Goal: Information Seeking & Learning: Learn about a topic

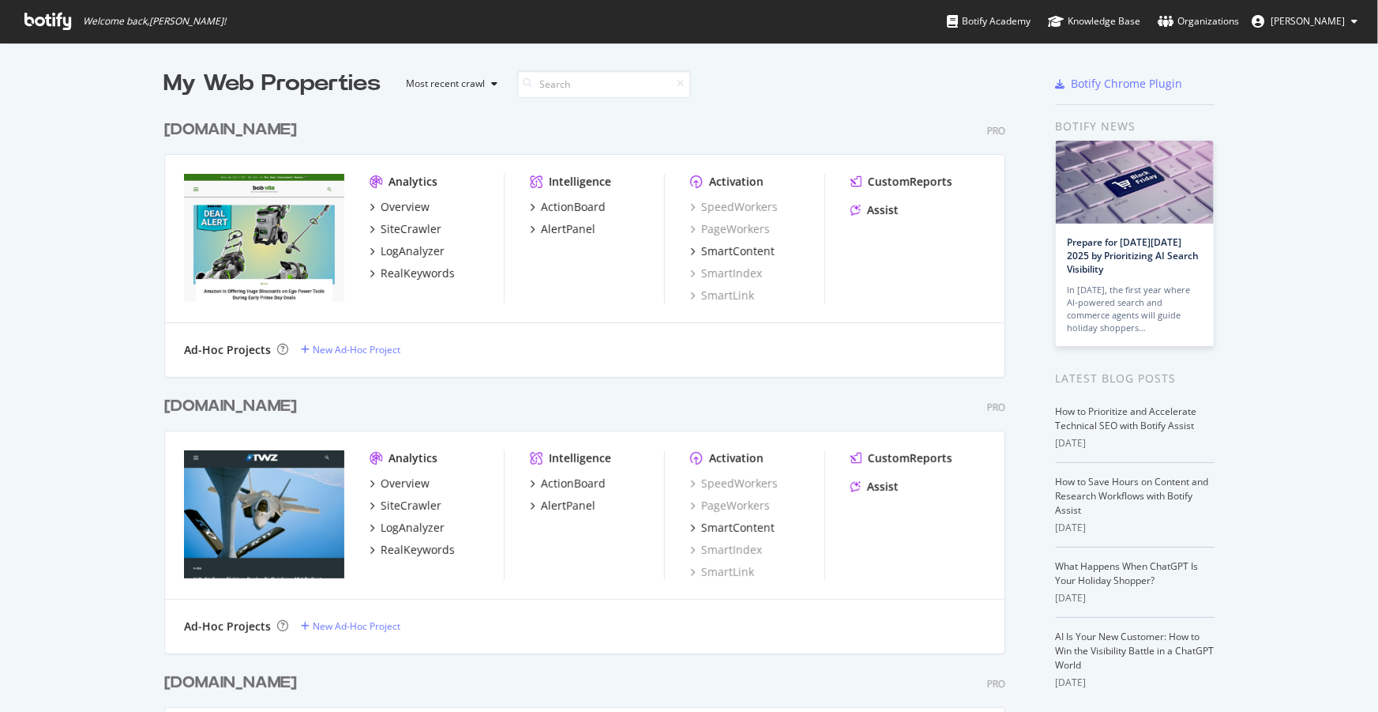
scroll to position [3534, 843]
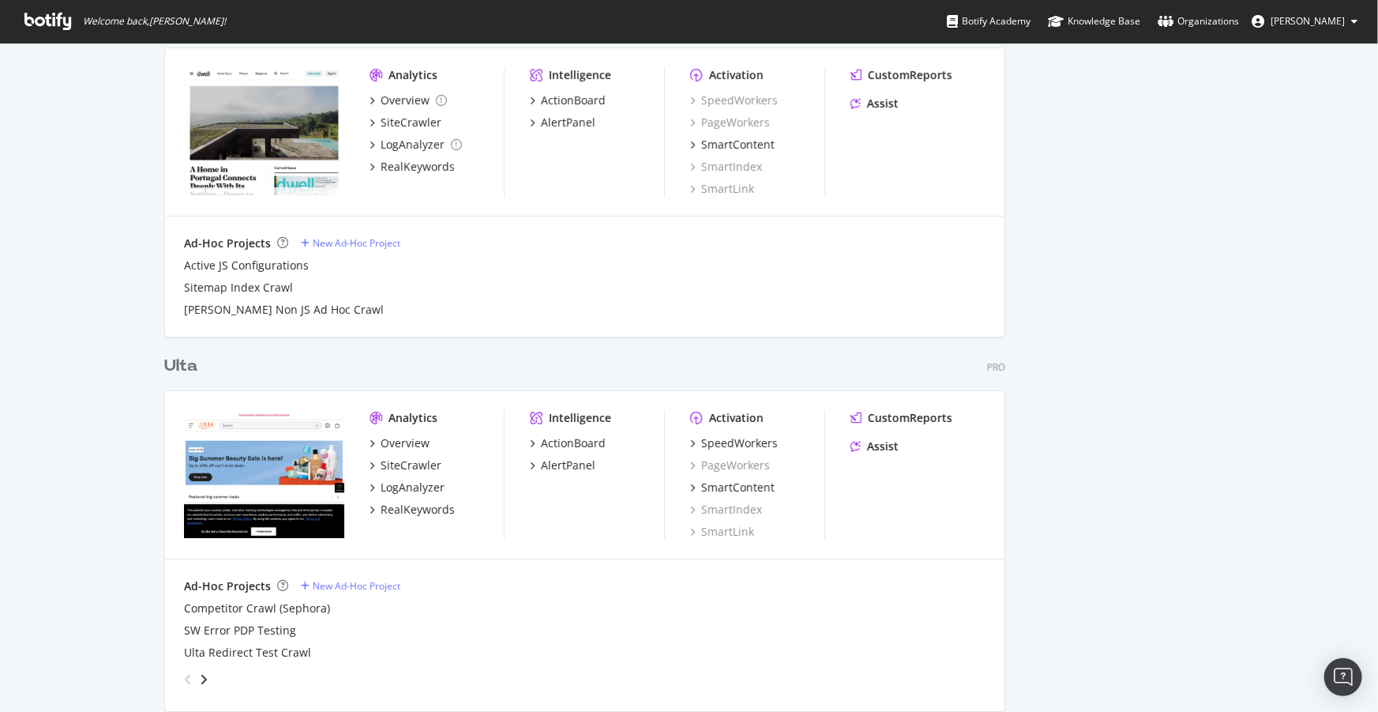
scroll to position [2728, 0]
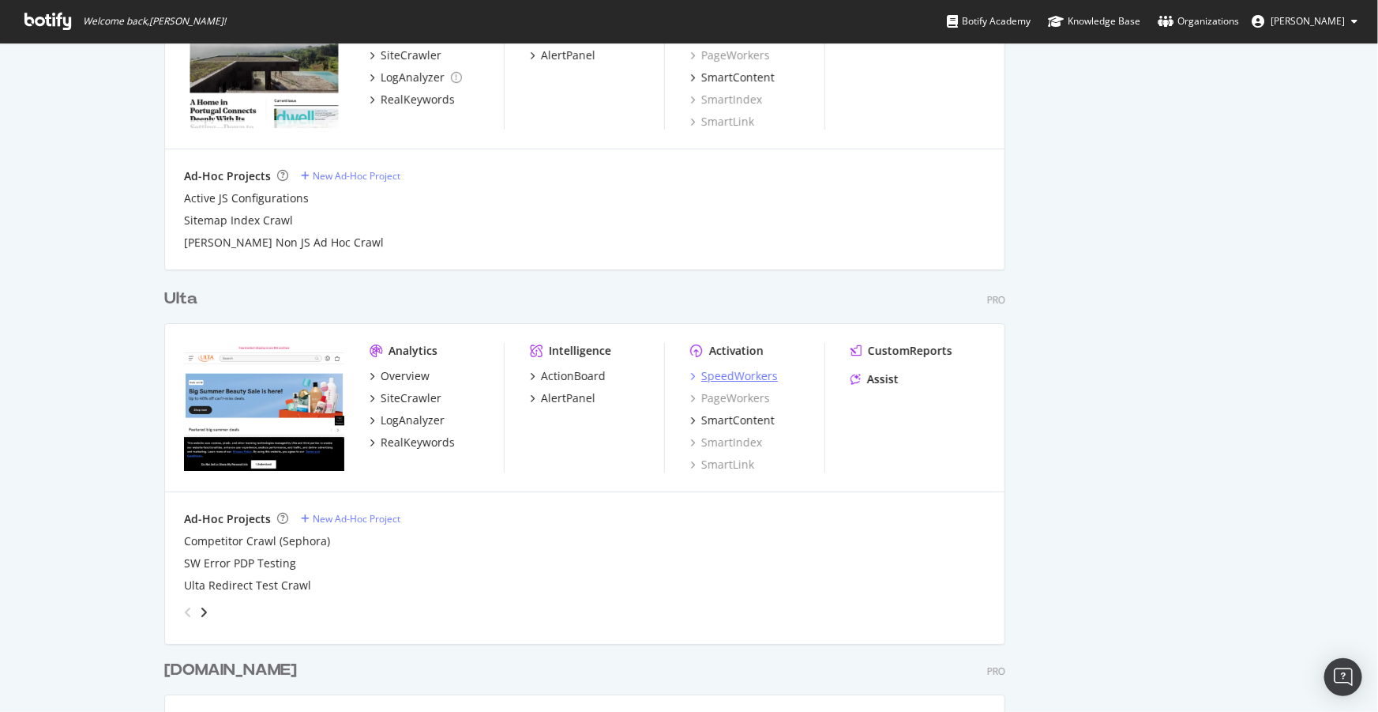
click at [723, 375] on div "SpeedWorkers" at bounding box center [739, 376] width 77 height 16
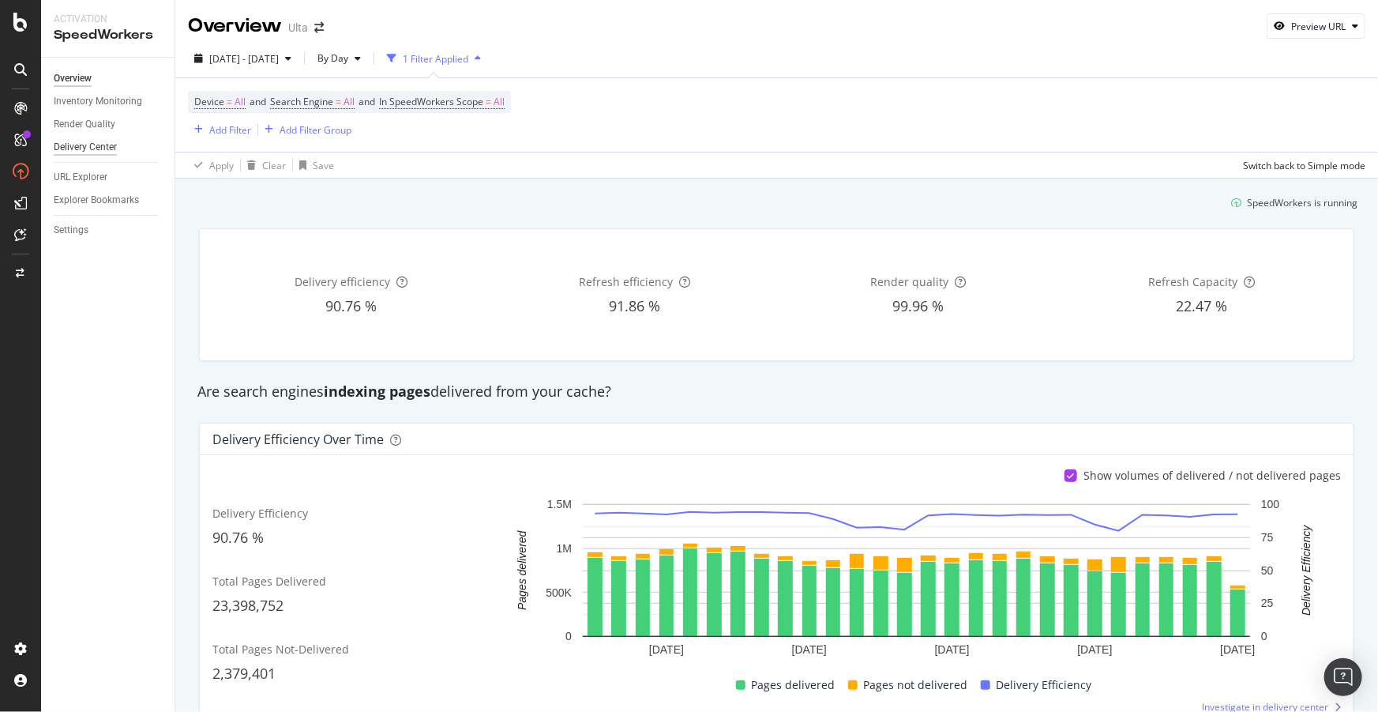
click at [78, 151] on div "Delivery Center" at bounding box center [85, 147] width 63 height 17
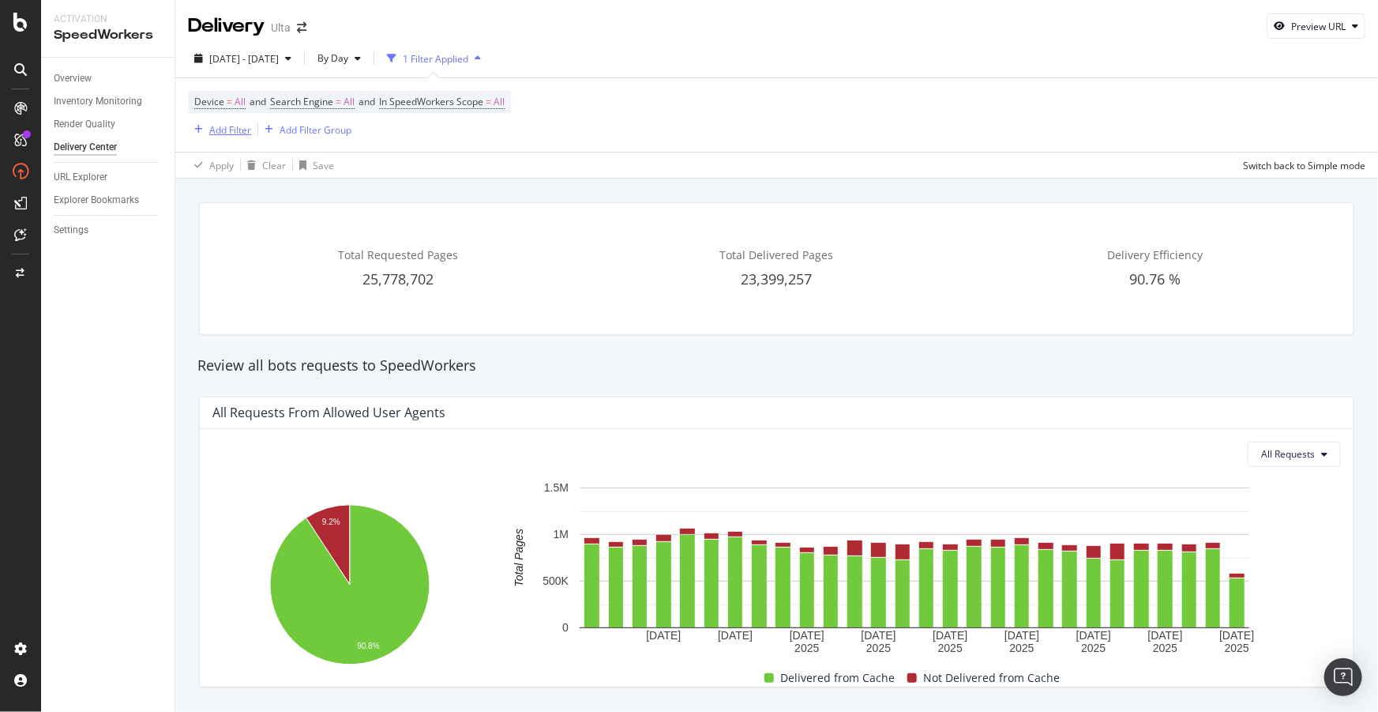
click at [224, 133] on div "Add Filter" at bounding box center [230, 129] width 42 height 13
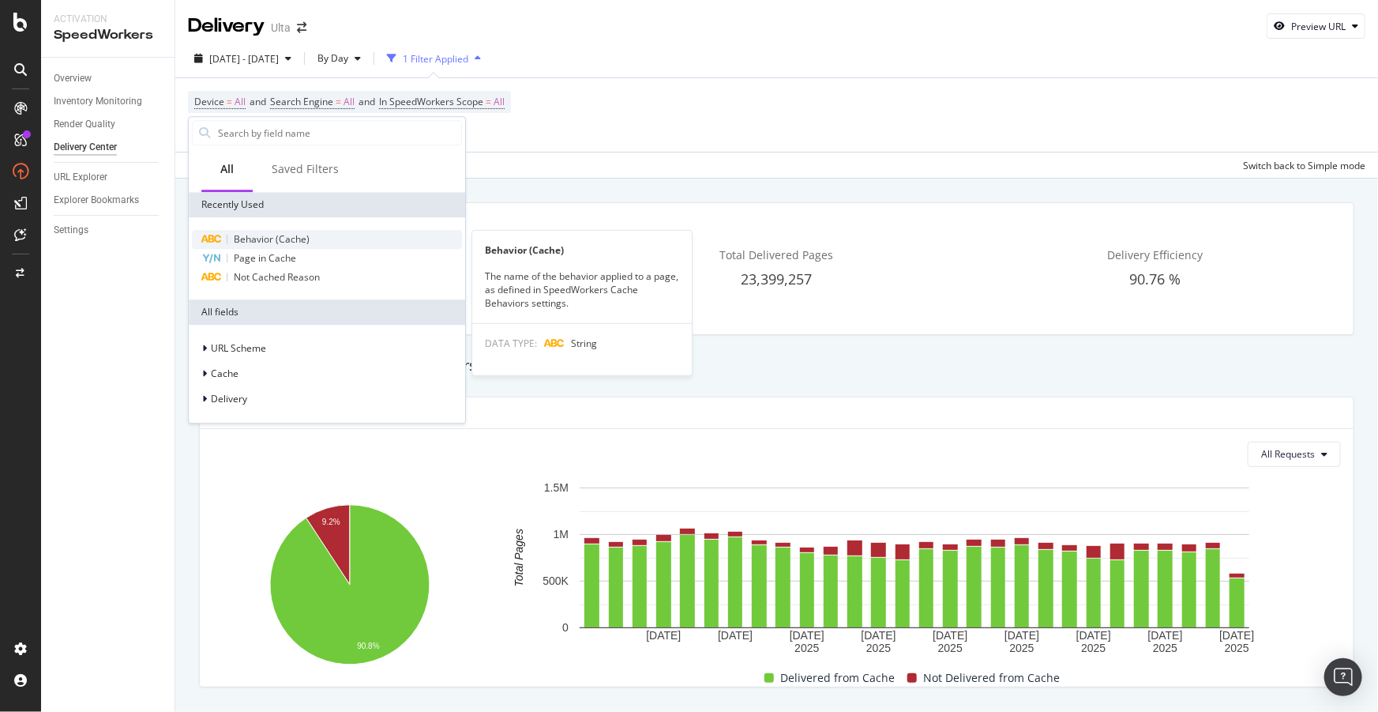
click at [278, 238] on span "Behavior (Cache)" at bounding box center [272, 238] width 76 height 13
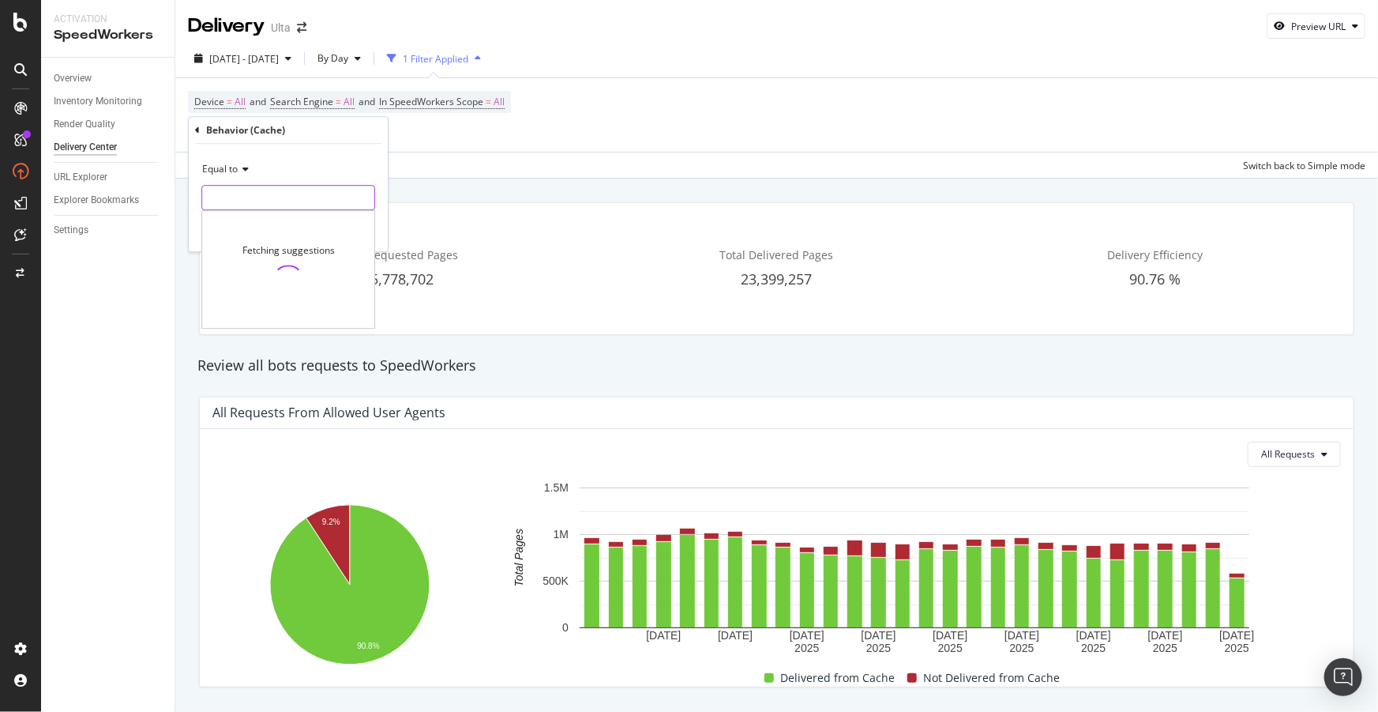
click at [265, 197] on input "text" at bounding box center [288, 197] width 172 height 25
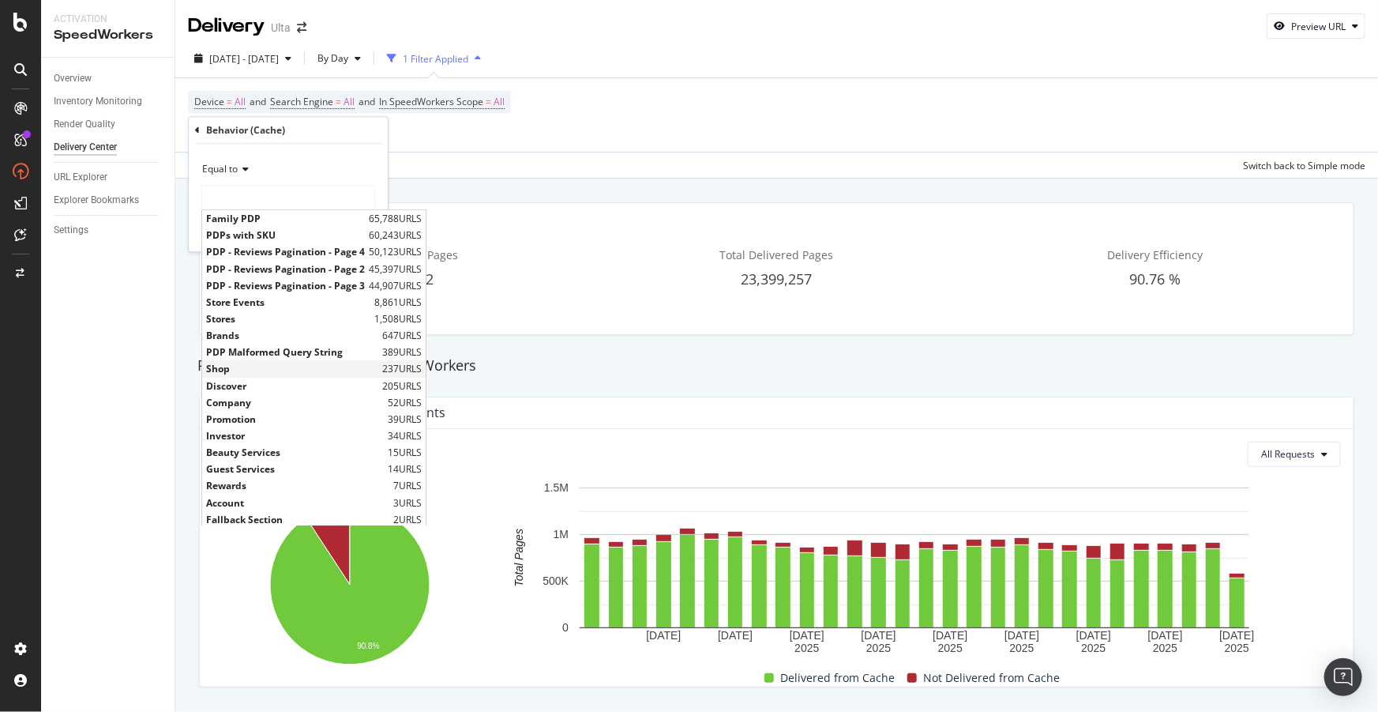
click at [247, 370] on span "Shop" at bounding box center [292, 369] width 172 height 13
type input "Shop"
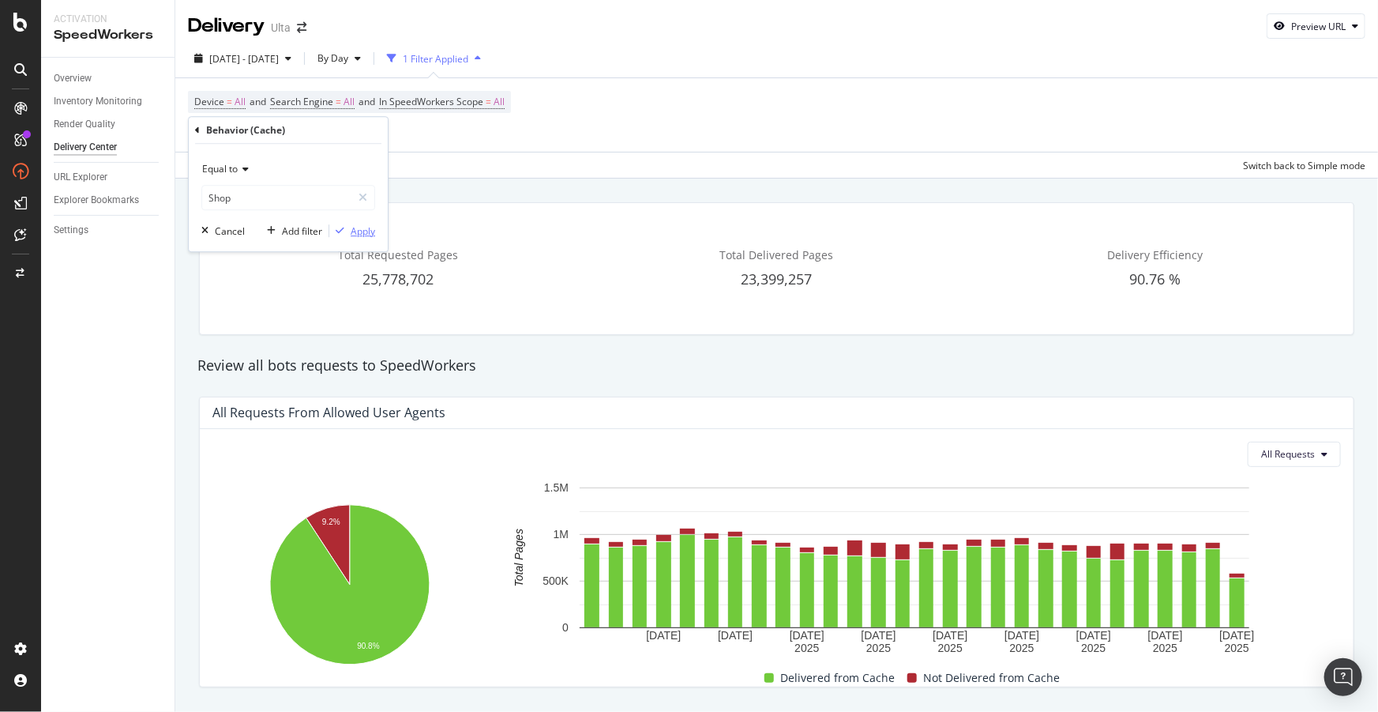
click at [361, 234] on div "Apply" at bounding box center [363, 230] width 24 height 13
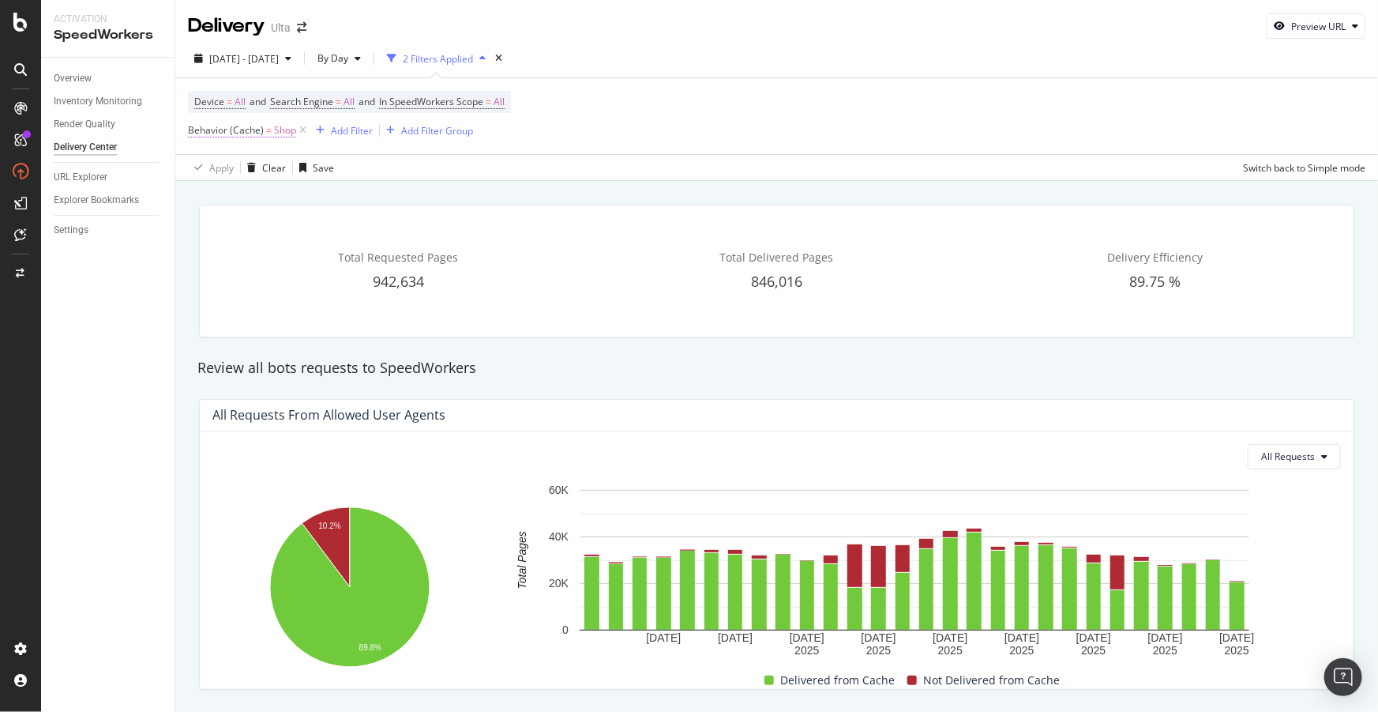
click at [266, 128] on span "=" at bounding box center [269, 129] width 6 height 13
click at [229, 173] on span "Equal to" at bounding box center [220, 167] width 36 height 13
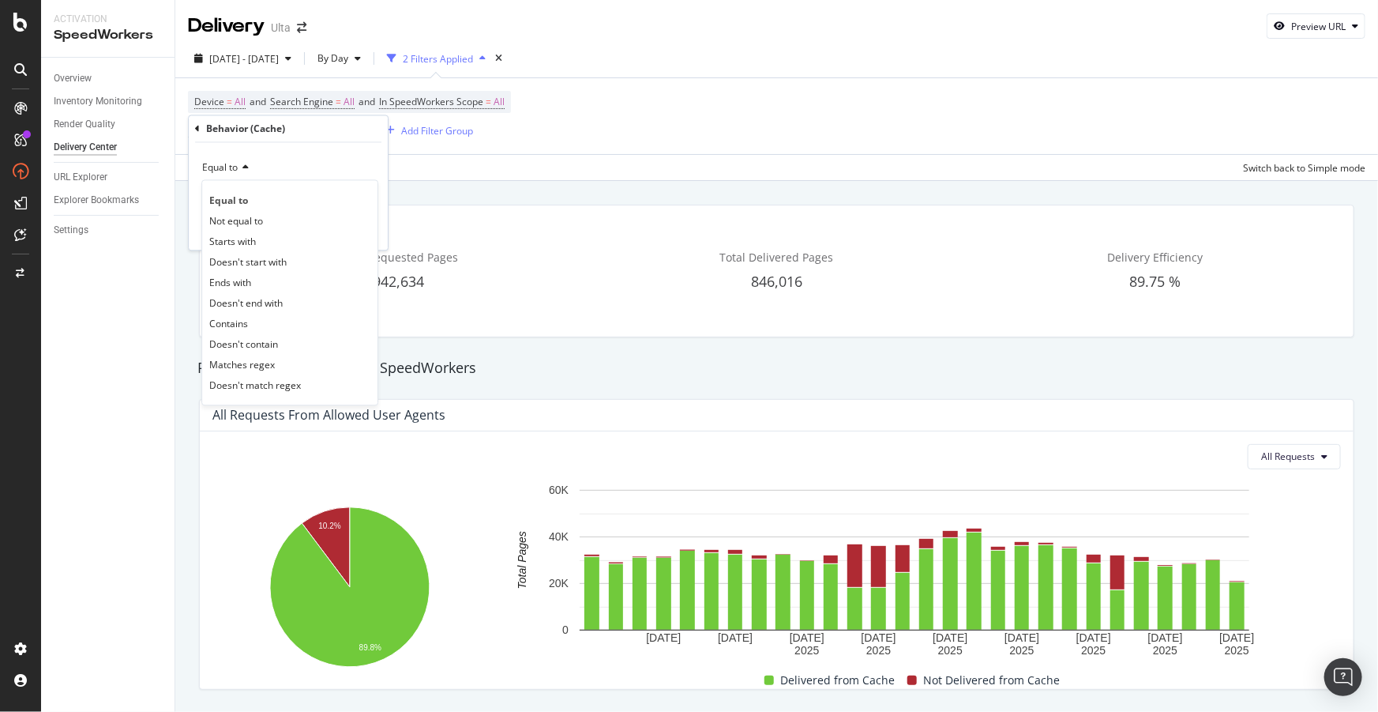
click at [299, 169] on div "Equal to" at bounding box center [288, 168] width 174 height 25
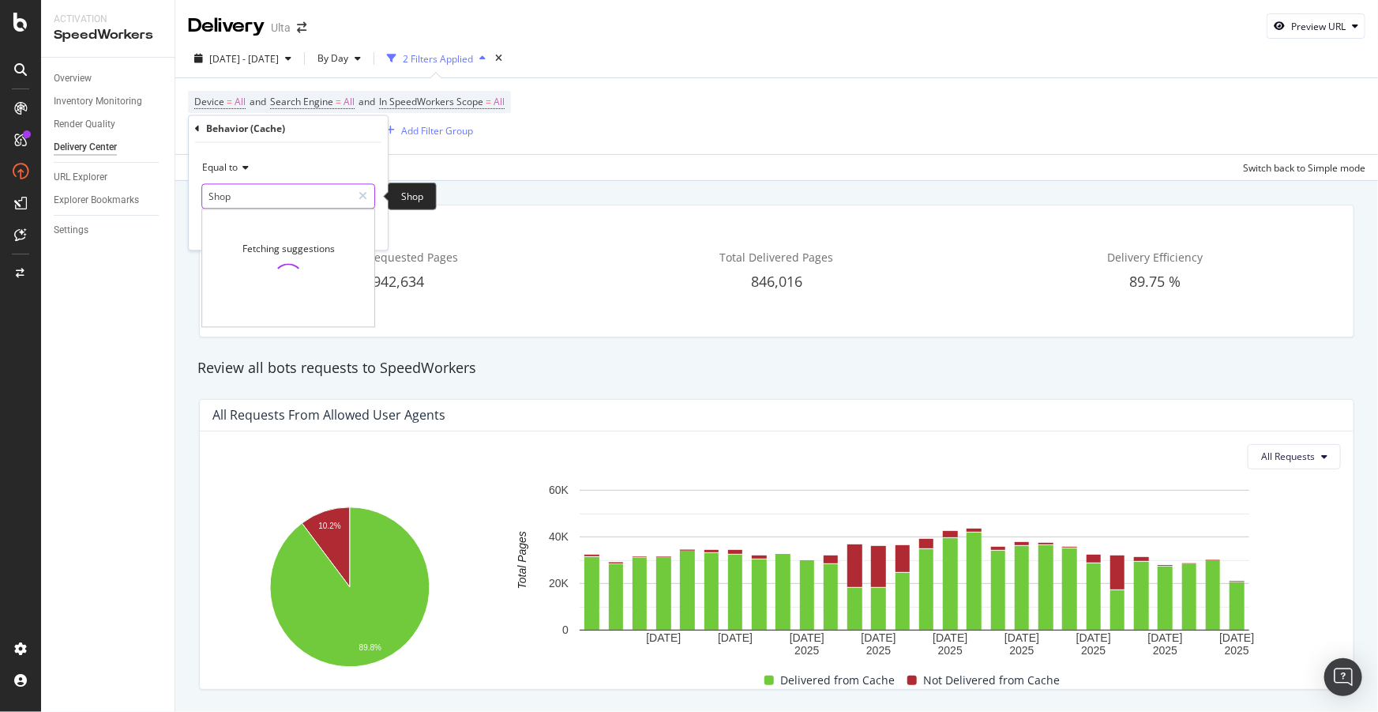
click at [257, 202] on input "Shop" at bounding box center [276, 196] width 149 height 25
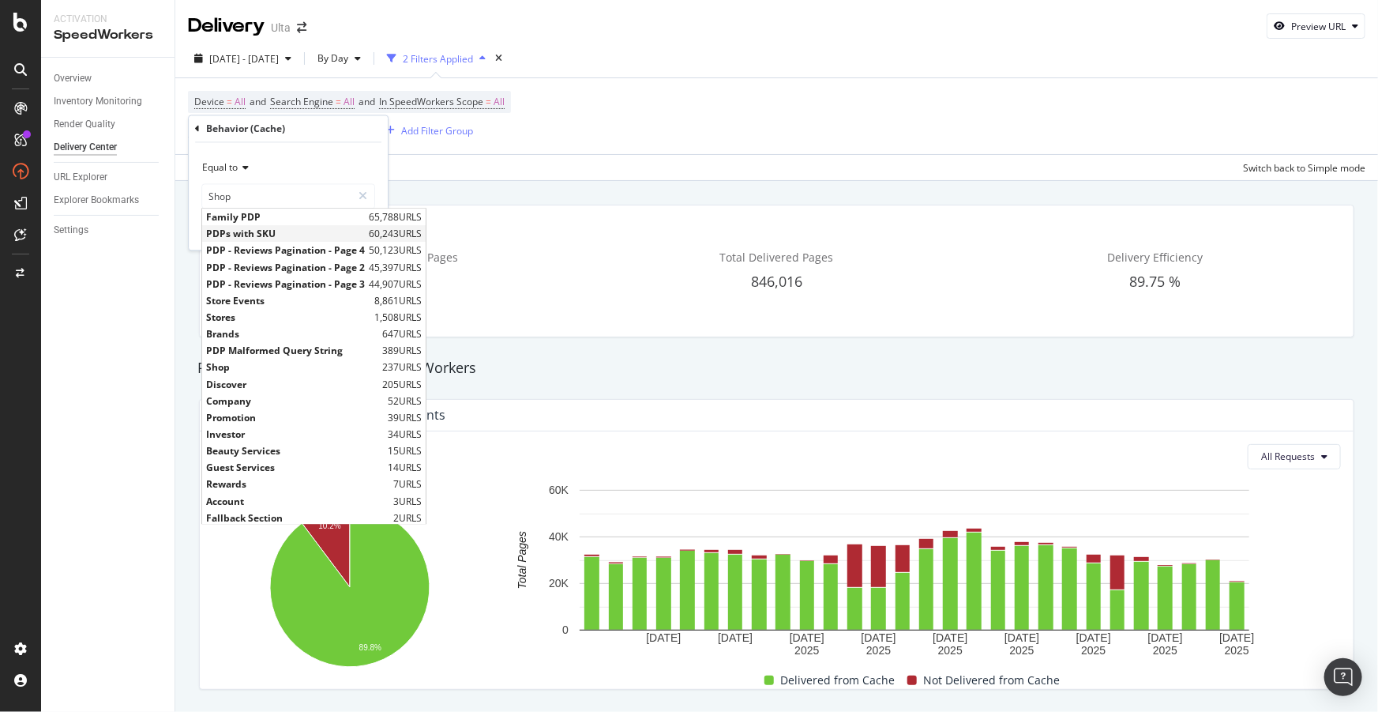
click at [258, 239] on span "PDPs with SKU" at bounding box center [285, 233] width 159 height 13
type input "PDPs with SKU"
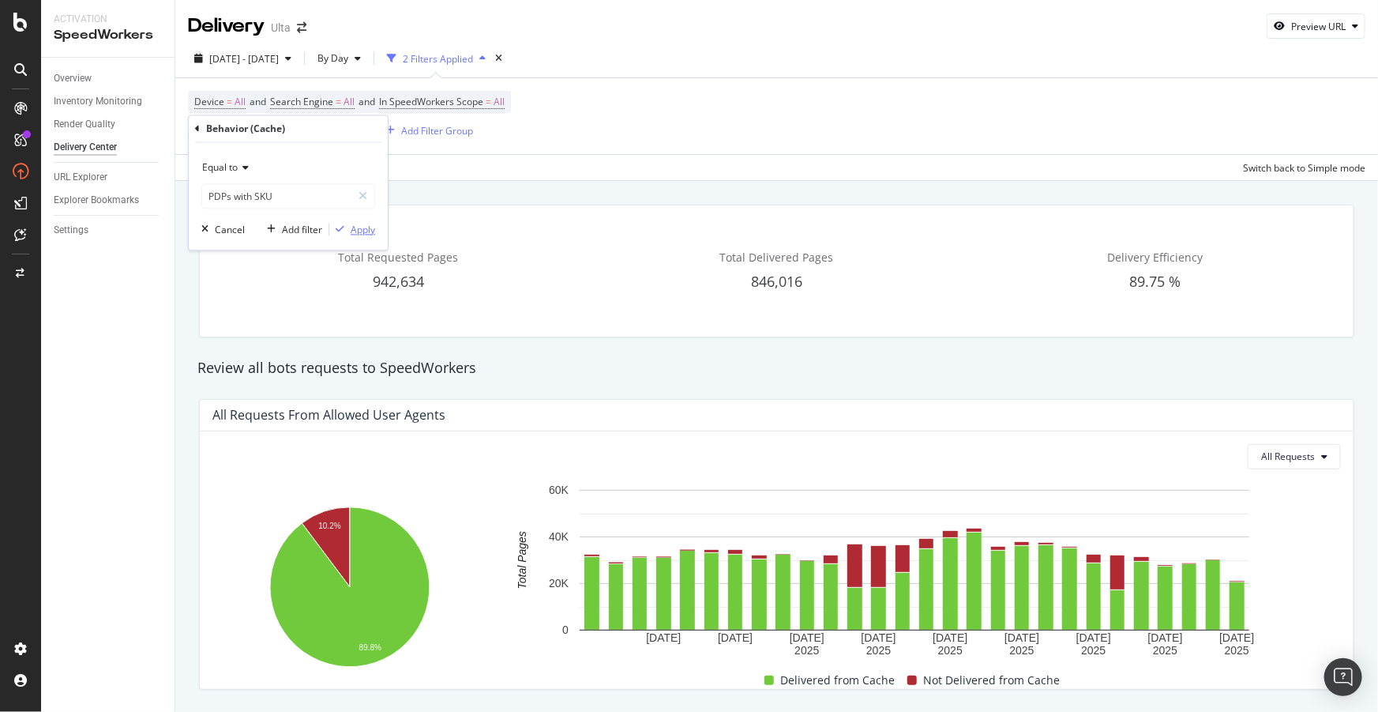
click at [371, 235] on div "Apply" at bounding box center [363, 229] width 24 height 13
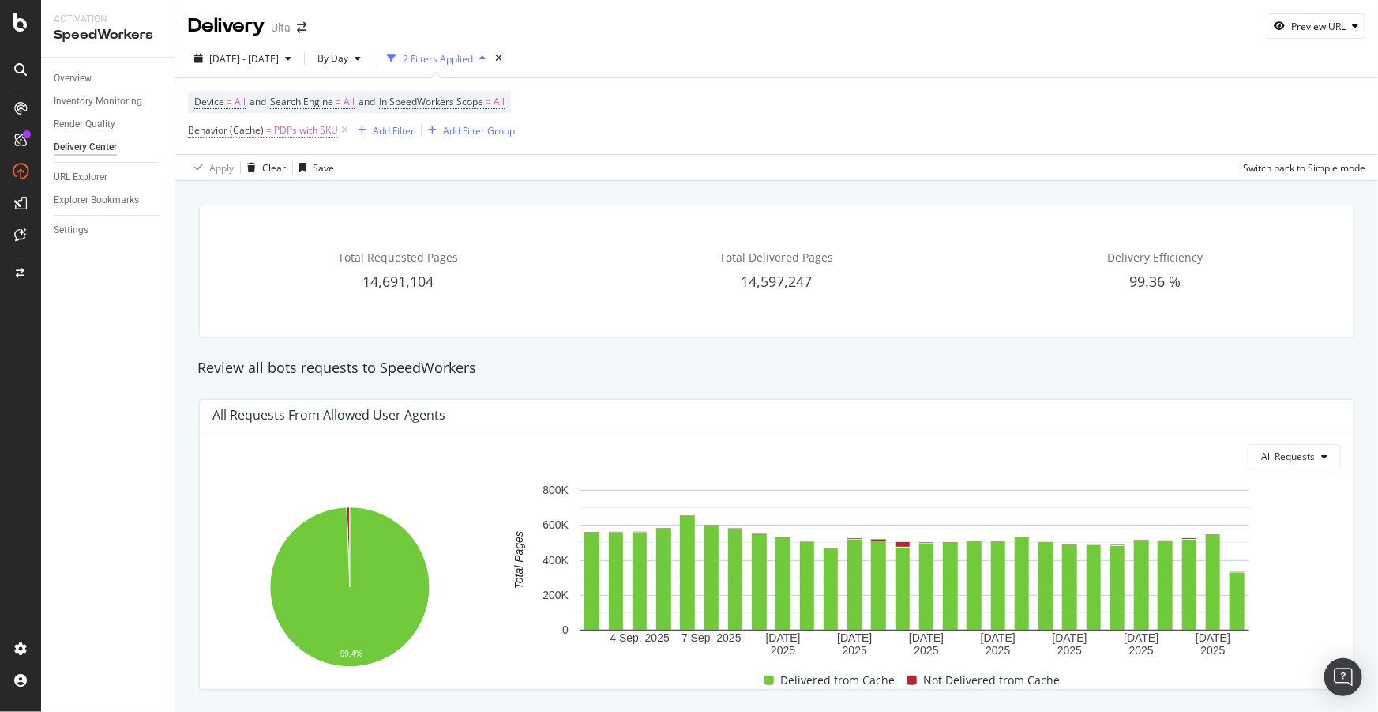
click at [314, 130] on span "PDPs with SKU" at bounding box center [306, 130] width 64 height 22
click at [242, 173] on div "Equal to" at bounding box center [288, 168] width 174 height 25
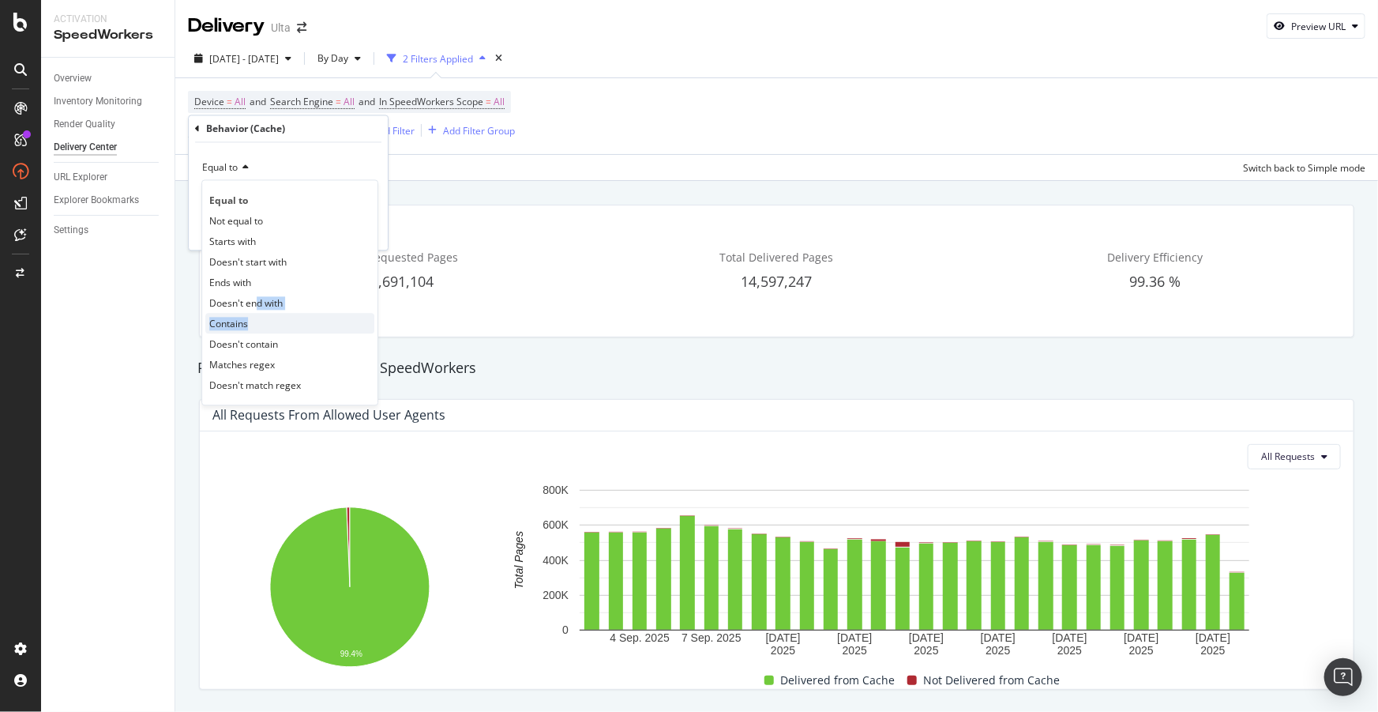
drag, startPoint x: 258, startPoint y: 311, endPoint x: 258, endPoint y: 322, distance: 11.1
click at [258, 322] on div "Equal to Not equal to Starts with Doesn't start with Ends with Doesn't end with…" at bounding box center [289, 293] width 177 height 226
click at [258, 322] on div "Contains" at bounding box center [289, 324] width 169 height 21
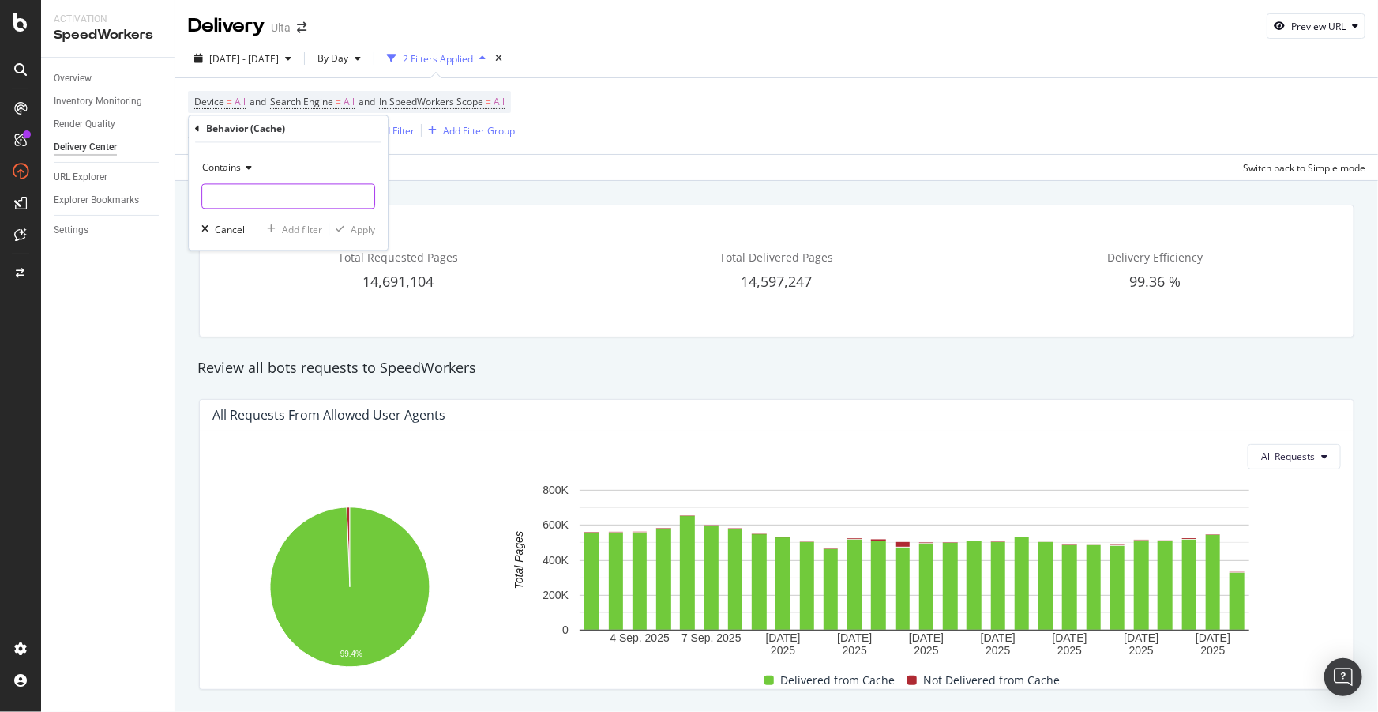
click at [271, 194] on input "text" at bounding box center [288, 196] width 172 height 25
type input "Reviews"
click at [370, 224] on div "Apply" at bounding box center [363, 229] width 24 height 13
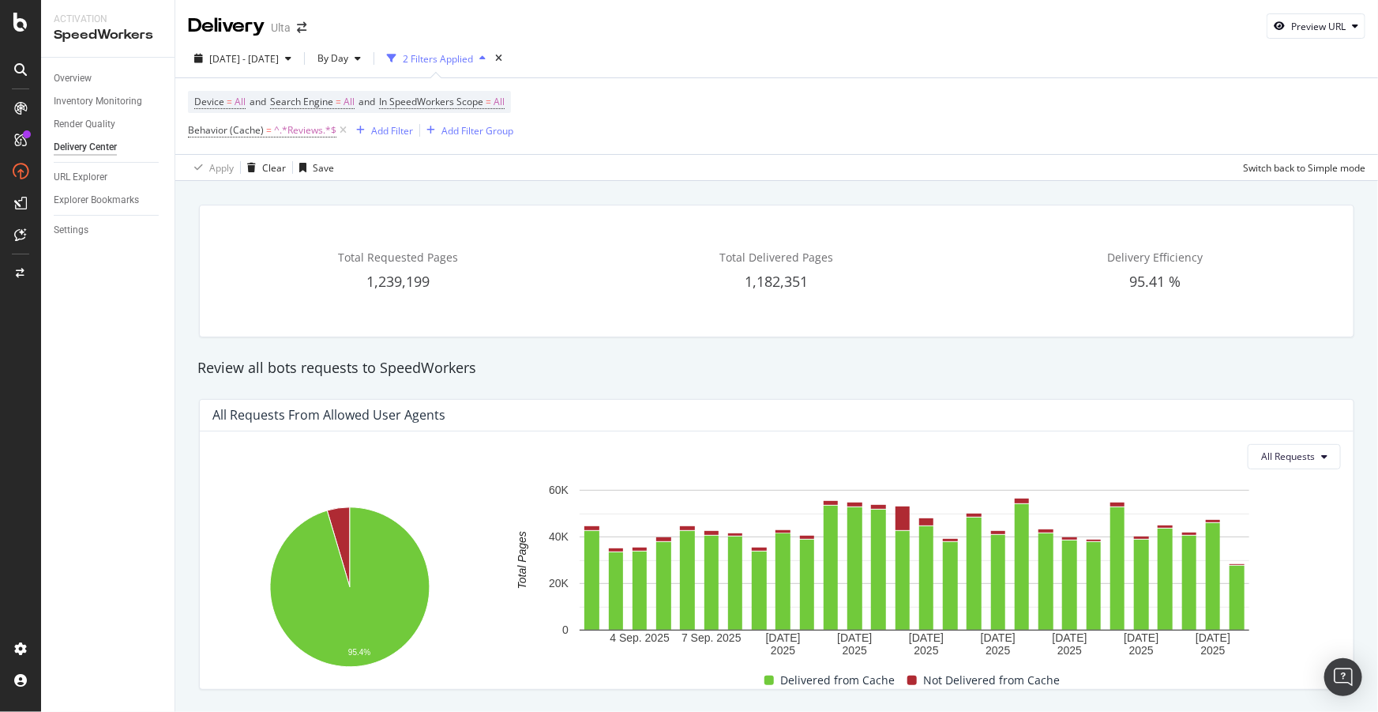
drag, startPoint x: 93, startPoint y: 102, endPoint x: 105, endPoint y: 114, distance: 16.8
click at [93, 102] on div "Inventory Monitoring" at bounding box center [98, 101] width 88 height 17
click at [237, 133] on span "Behavior (Cache)" at bounding box center [226, 129] width 76 height 13
click at [235, 161] on span "Contains" at bounding box center [221, 167] width 39 height 13
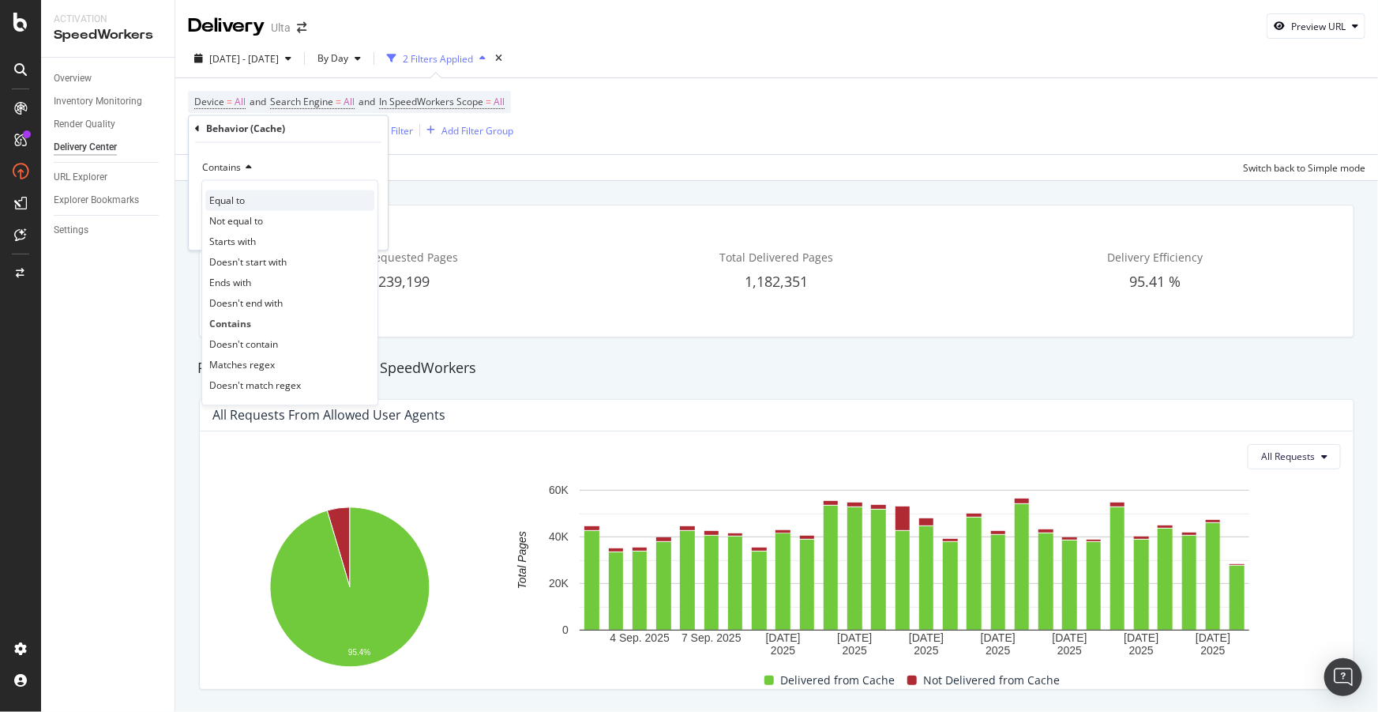
click at [238, 197] on span "Equal to" at bounding box center [227, 200] width 36 height 13
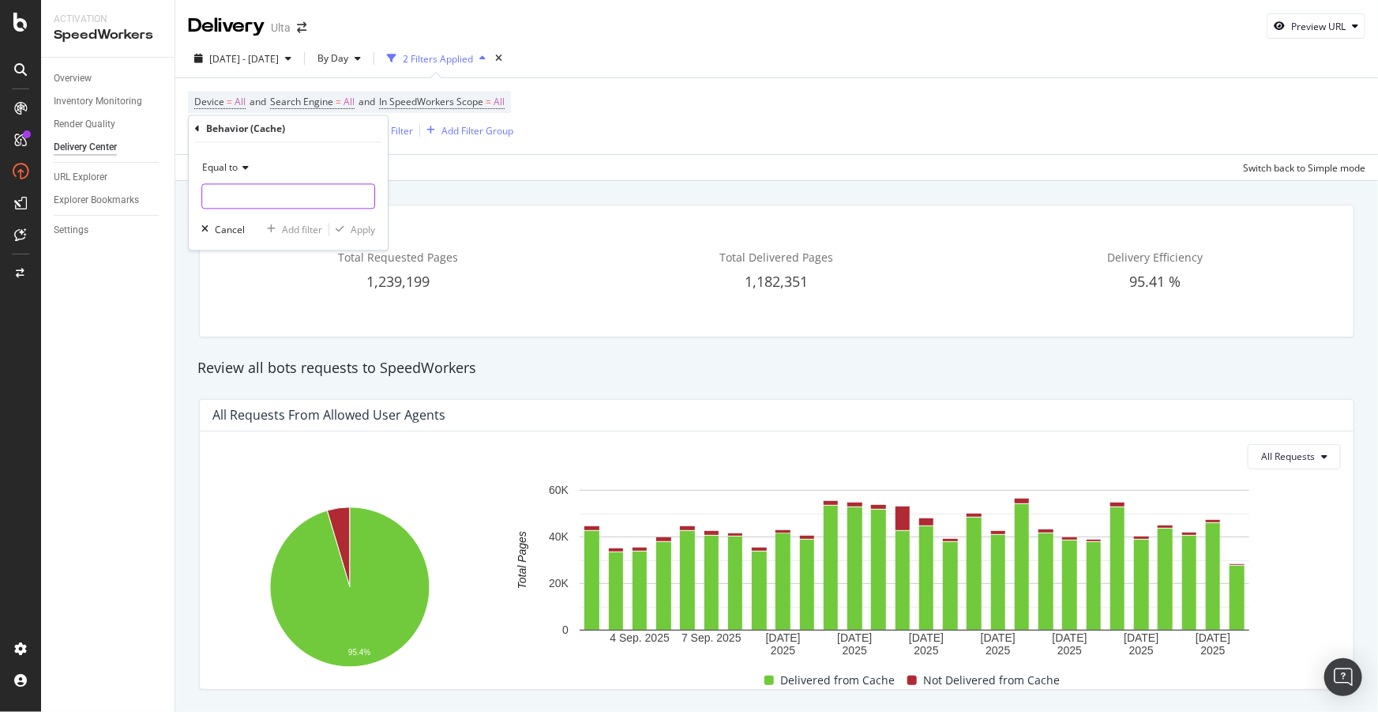
click at [261, 195] on input "text" at bounding box center [288, 196] width 172 height 25
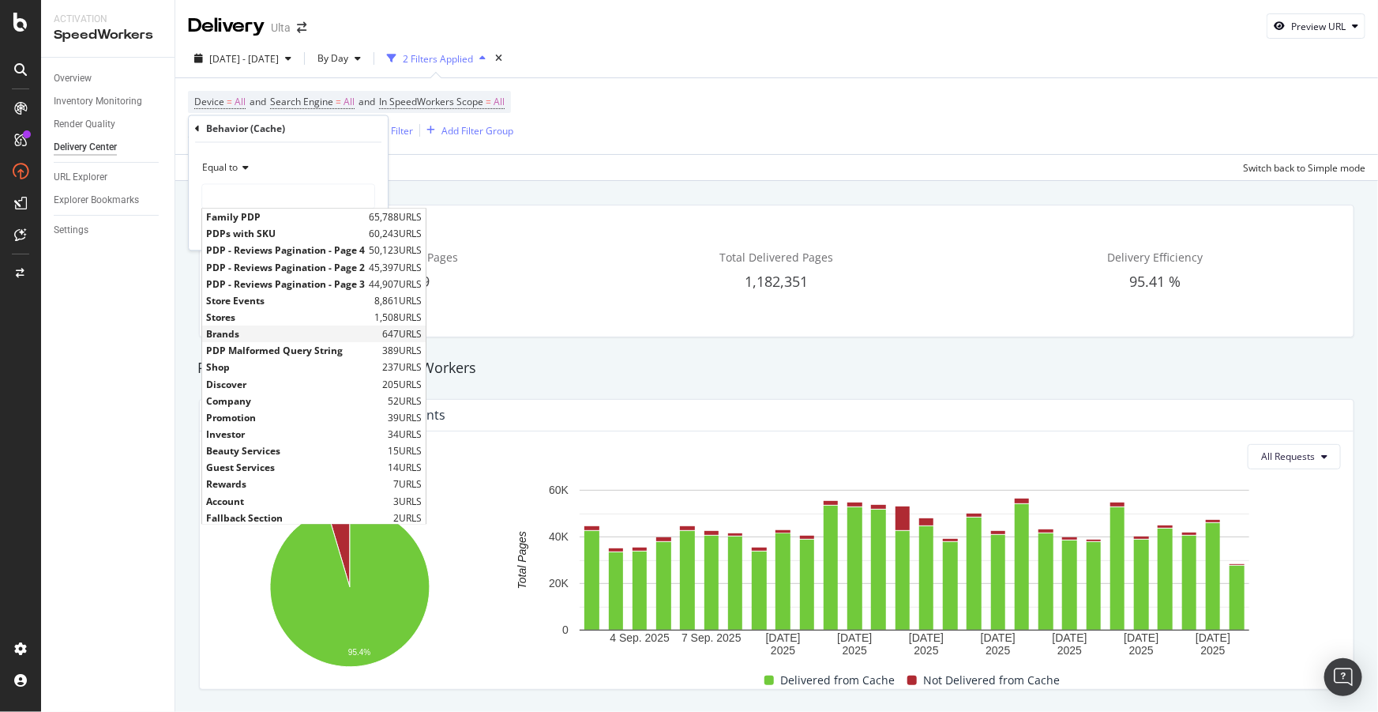
click at [214, 333] on span "Brands" at bounding box center [292, 334] width 172 height 13
type input "Brands"
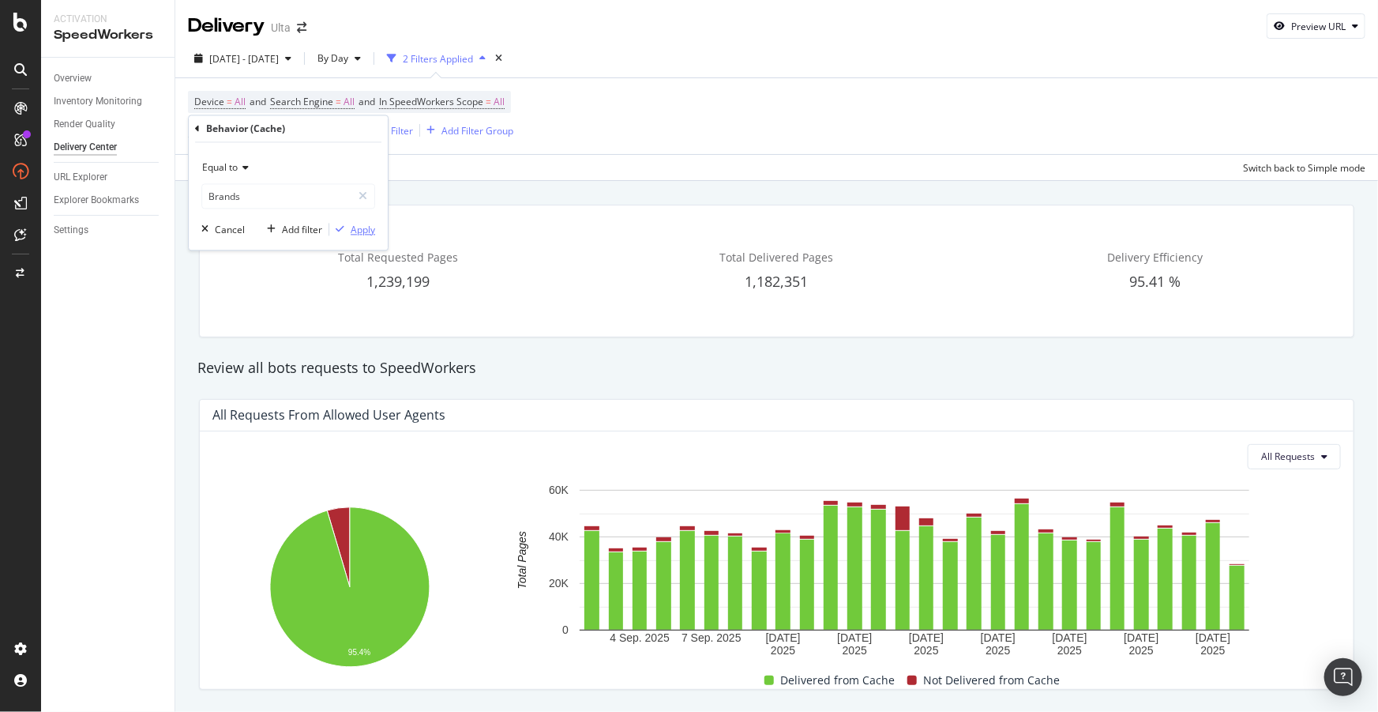
click at [355, 229] on div "Apply" at bounding box center [363, 229] width 24 height 13
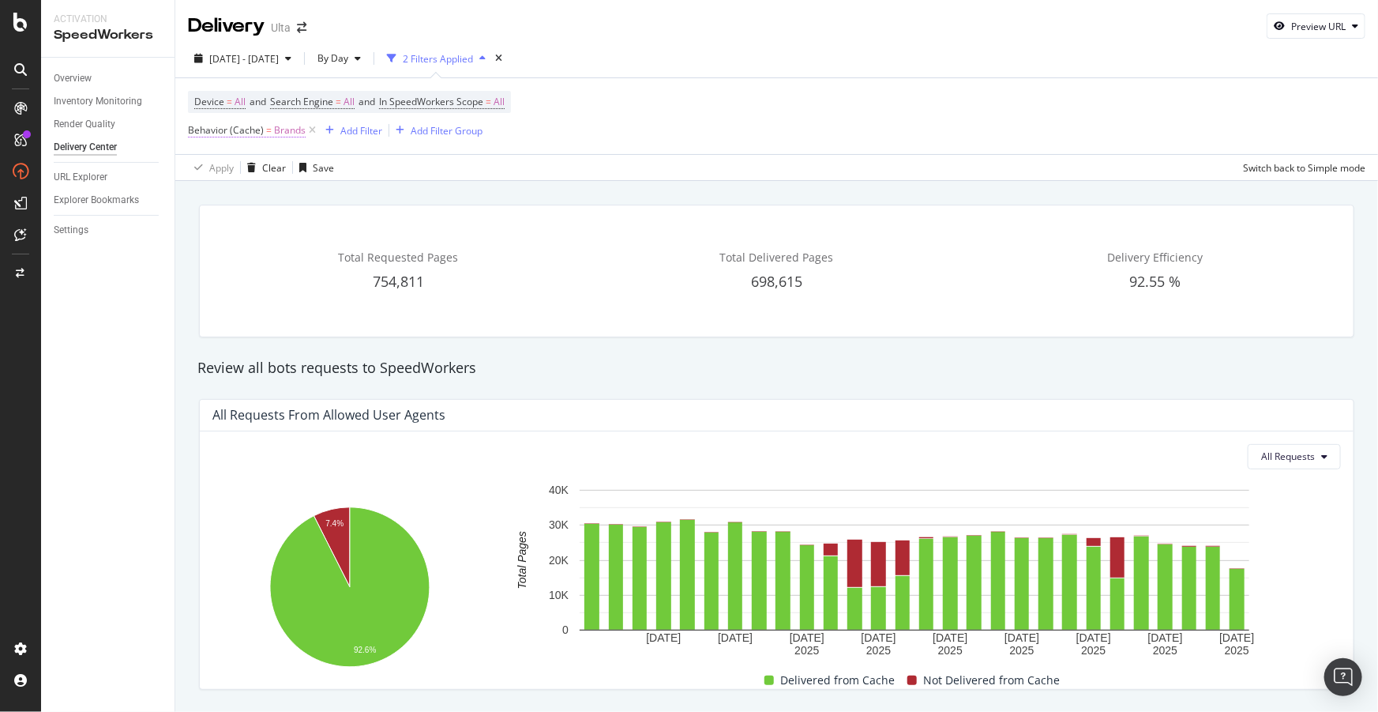
click at [235, 130] on span "Behavior (Cache)" at bounding box center [226, 129] width 76 height 13
click at [231, 186] on input "Brands" at bounding box center [276, 196] width 149 height 25
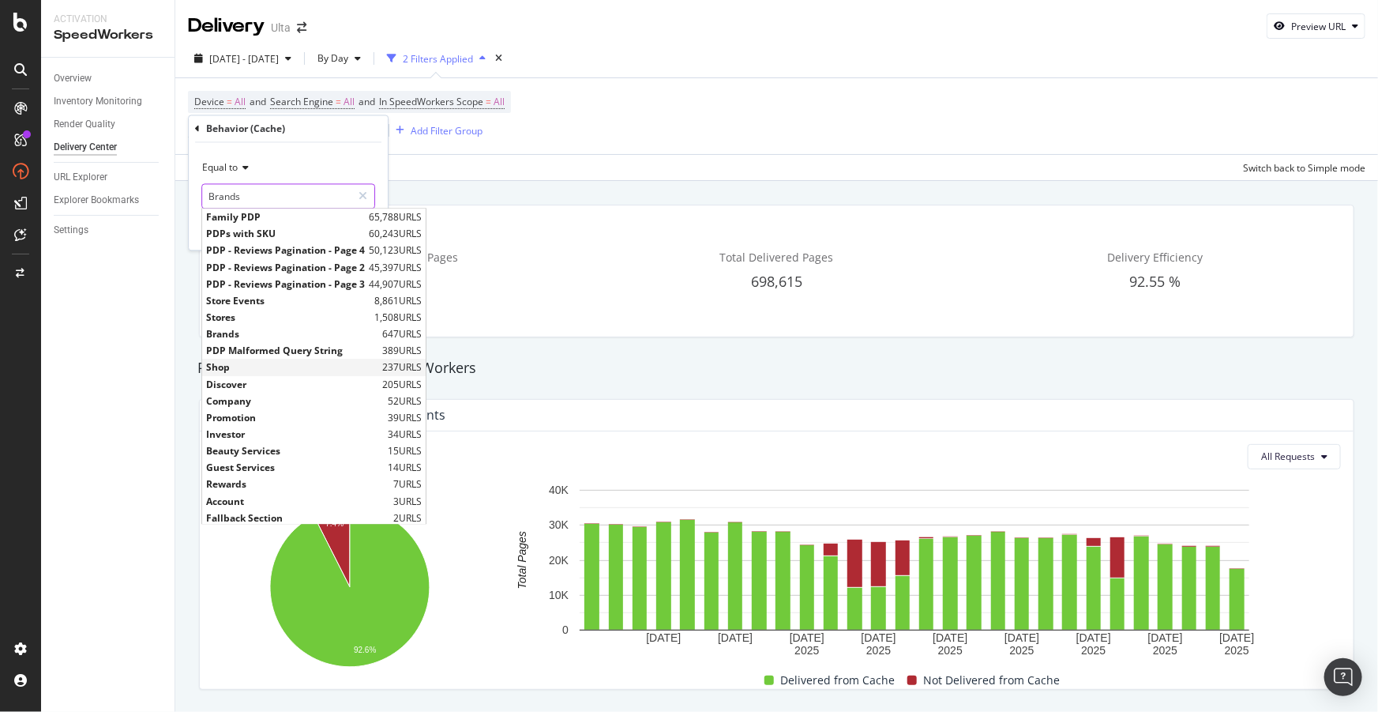
scroll to position [36, 0]
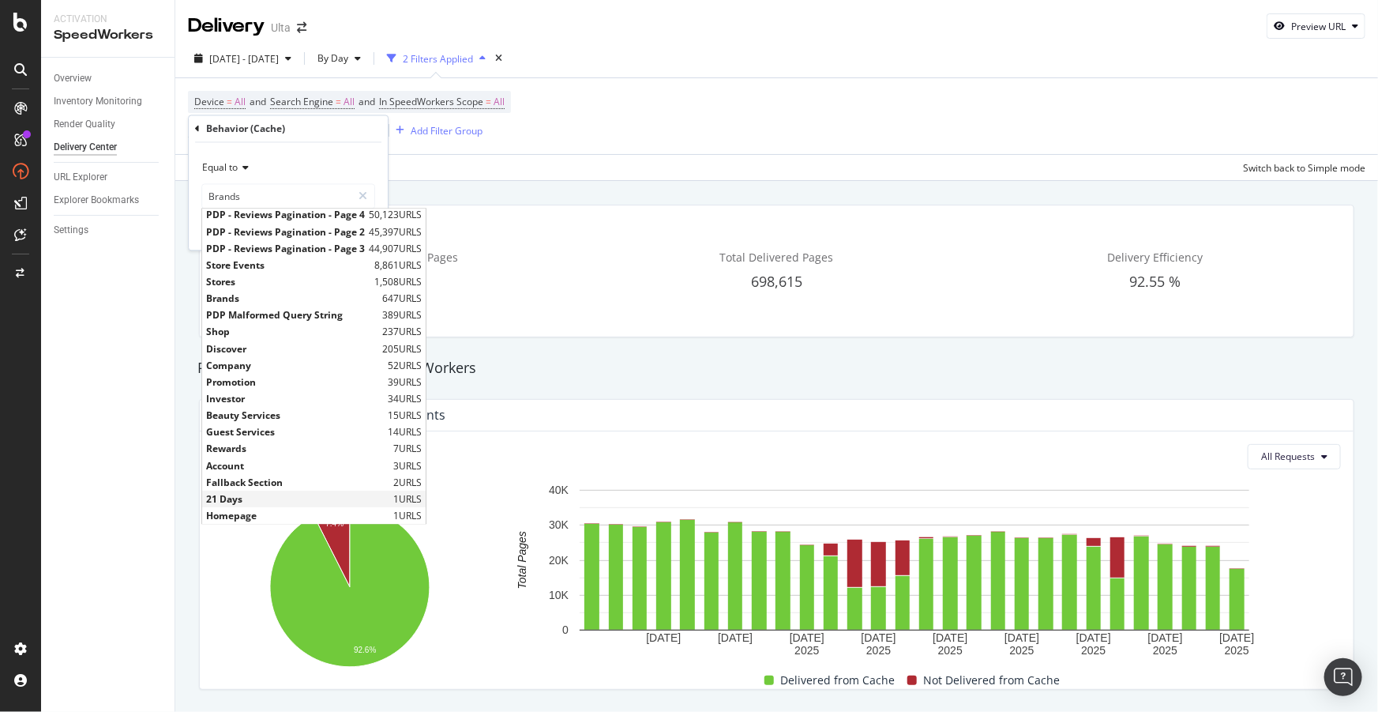
click at [244, 498] on span "21 Days" at bounding box center [297, 498] width 183 height 13
type input "21 Days"
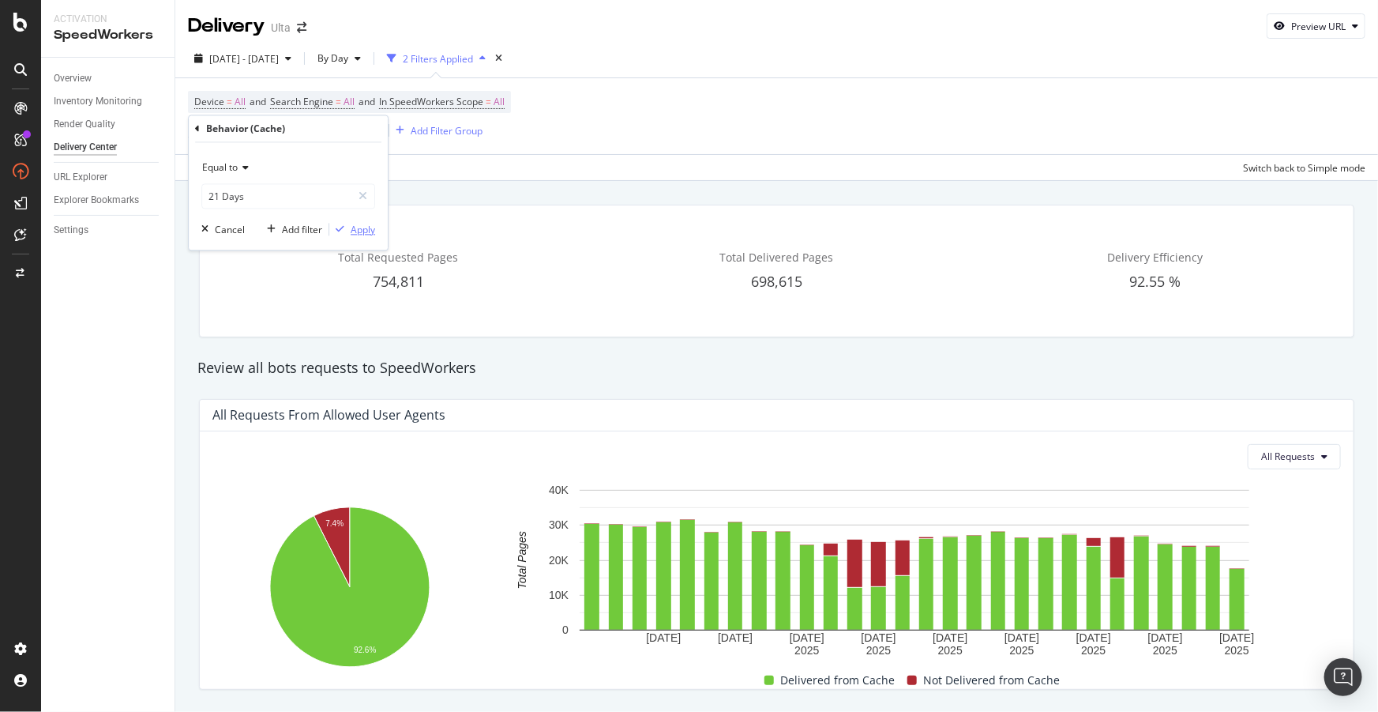
click at [360, 235] on div "Apply" at bounding box center [363, 229] width 24 height 13
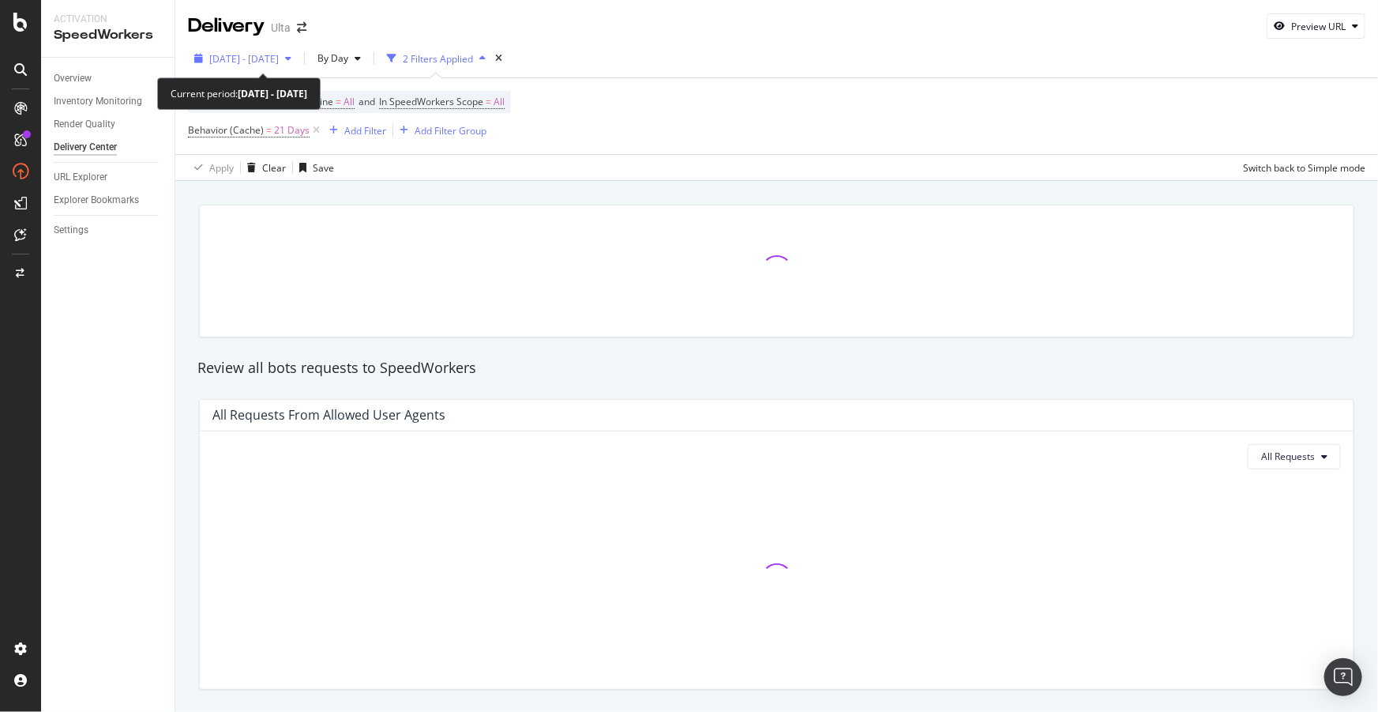
click at [279, 63] on span "2025 Sep. 2nd - Sep. 29th" at bounding box center [244, 58] width 70 height 13
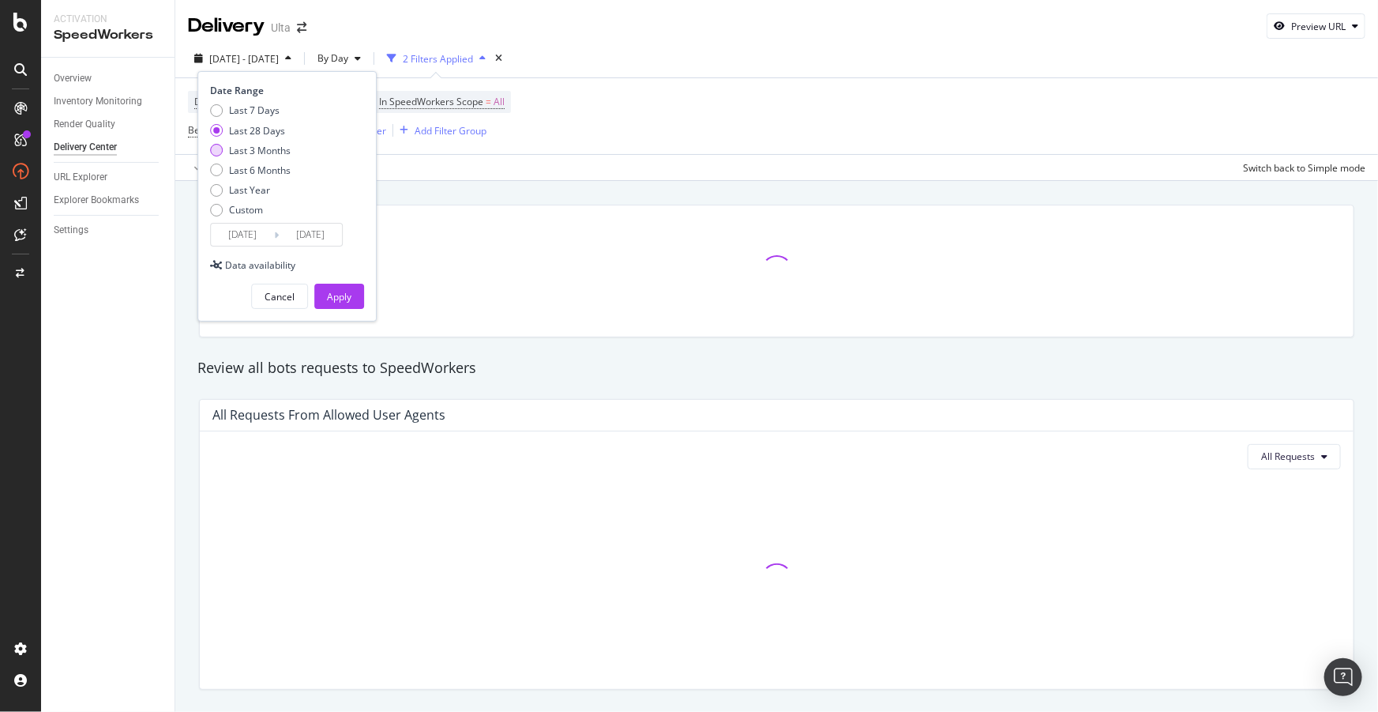
click at [265, 151] on div "Last 3 Months" at bounding box center [260, 150] width 62 height 13
click at [257, 130] on div "Last 28 Days" at bounding box center [257, 130] width 56 height 13
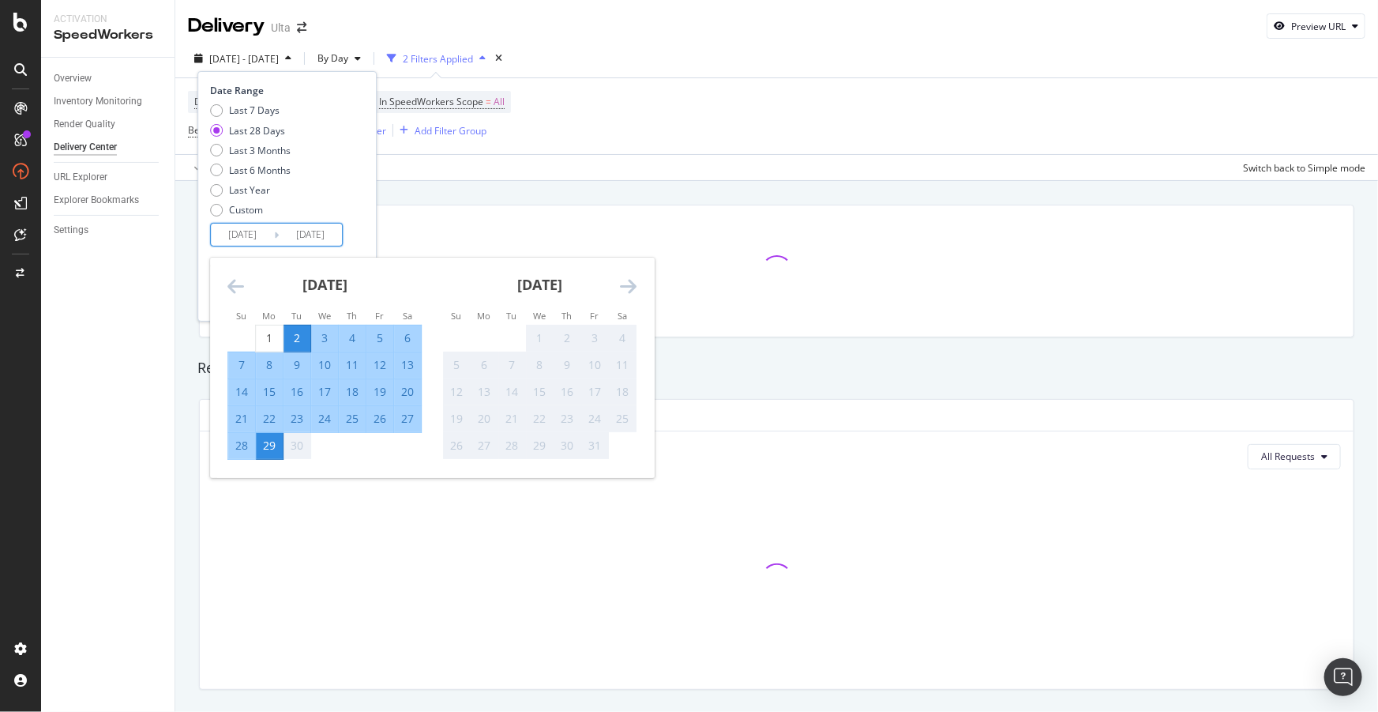
click at [261, 238] on input "2025/09/02" at bounding box center [242, 235] width 63 height 22
click at [232, 280] on icon "Move backward to switch to the previous month." at bounding box center [235, 285] width 17 height 19
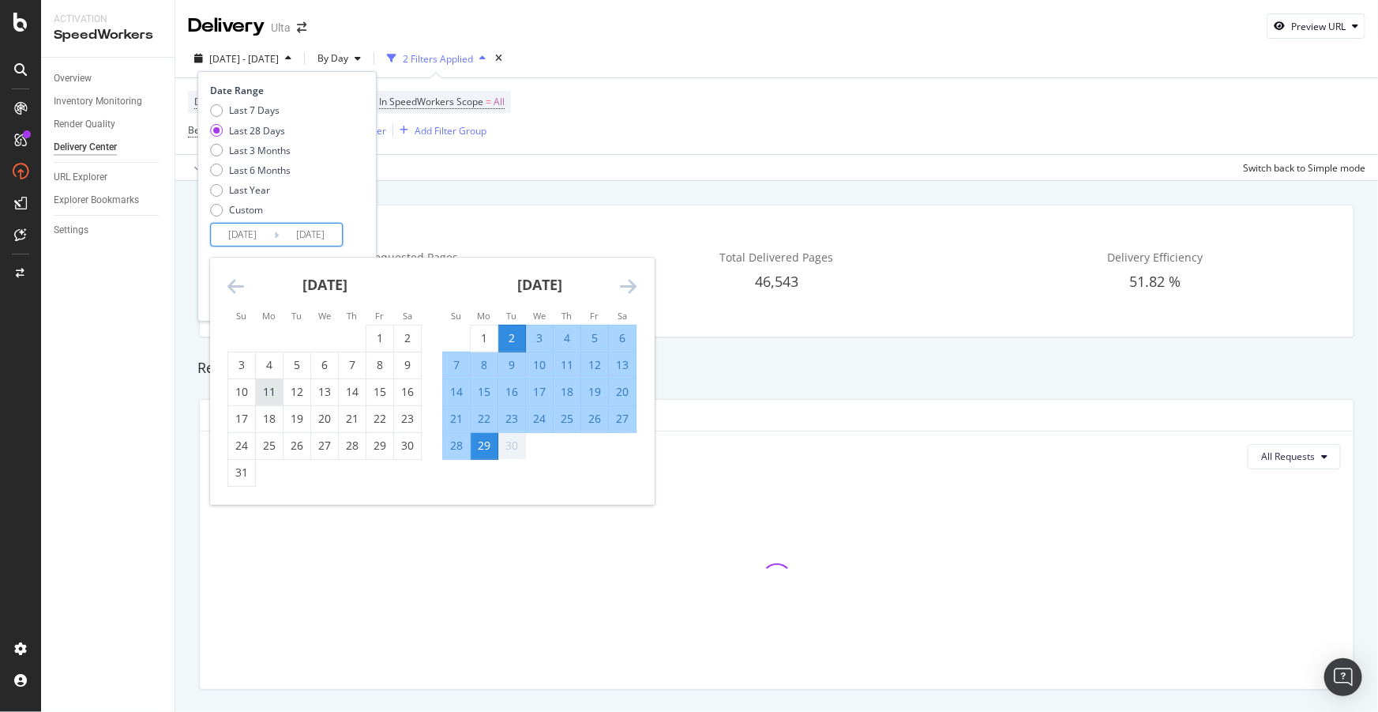
click at [273, 394] on div "11" at bounding box center [269, 392] width 27 height 16
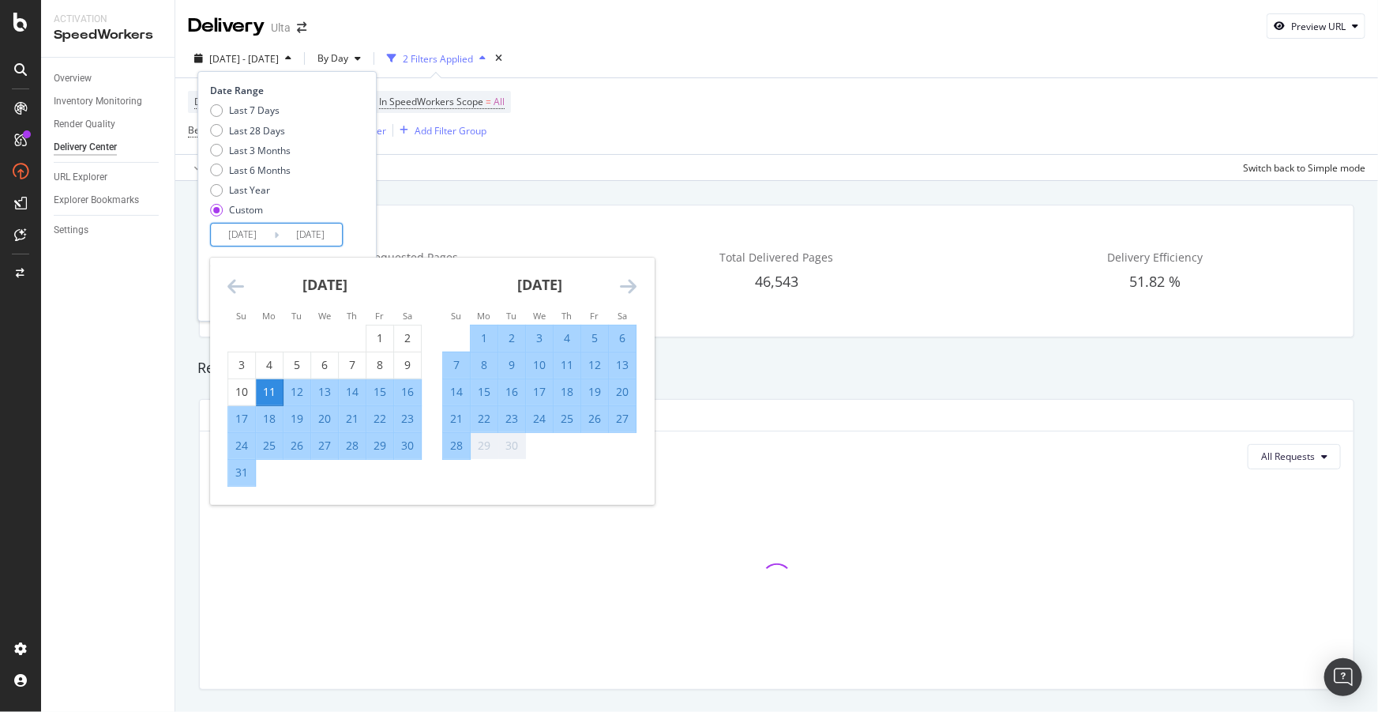
type input "2025/08/11"
click at [363, 233] on div "Date Range Last 7 Days Last 28 Days Last 3 Months Last 6 Months Last Year Custo…" at bounding box center [287, 165] width 154 height 163
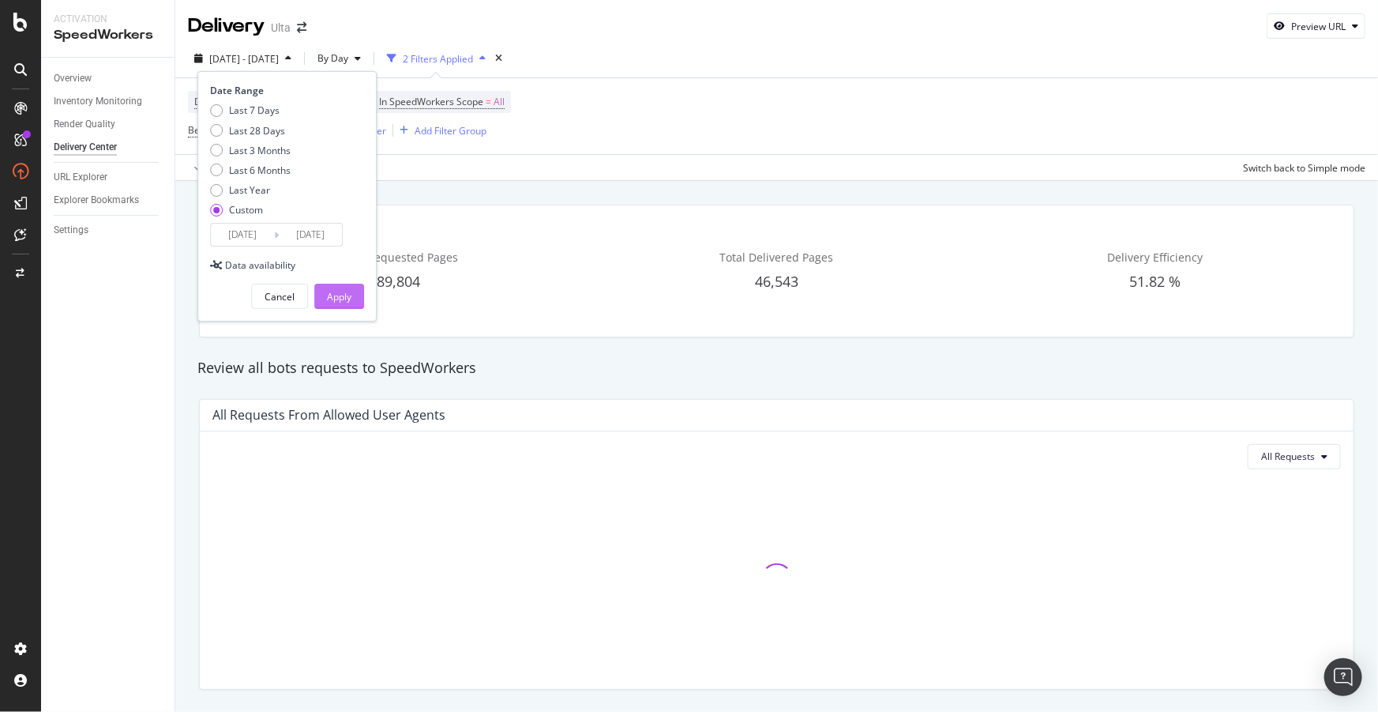
click at [342, 291] on div "Apply" at bounding box center [339, 296] width 24 height 13
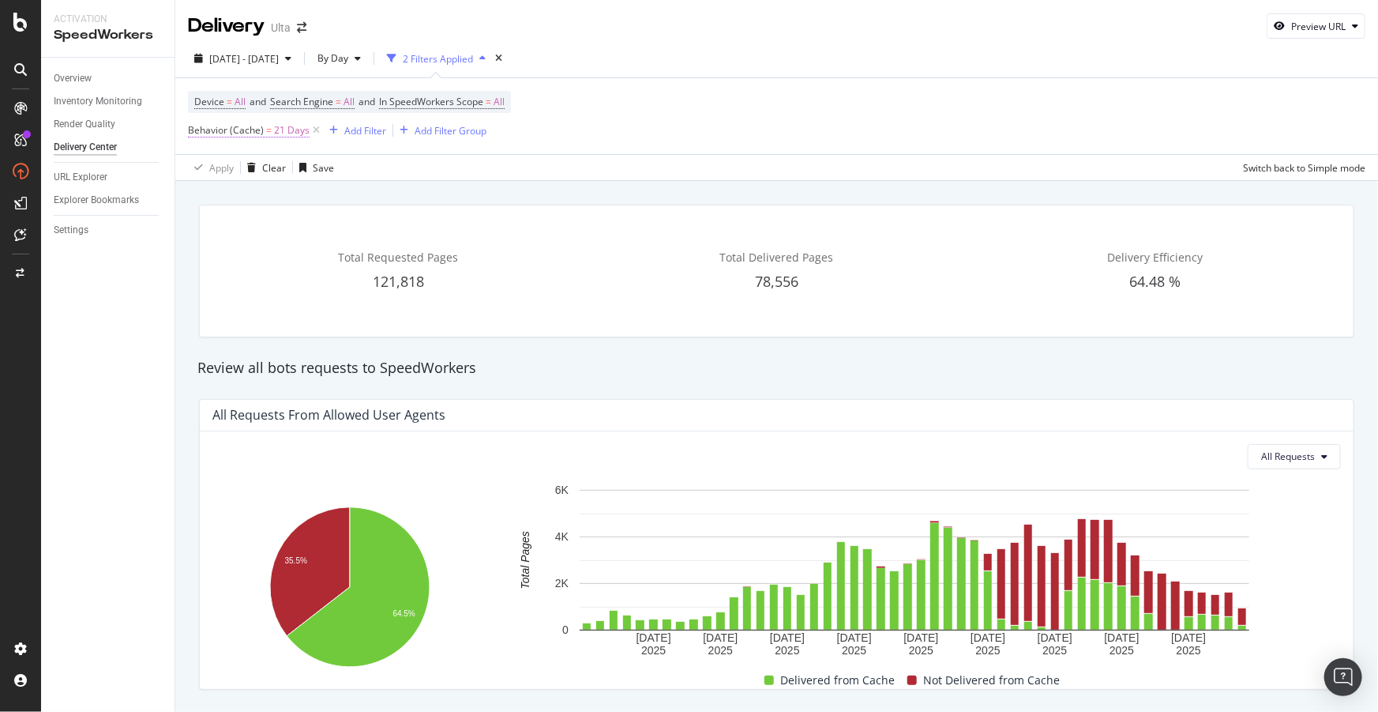
click at [220, 129] on span "Behavior (Cache)" at bounding box center [226, 129] width 76 height 13
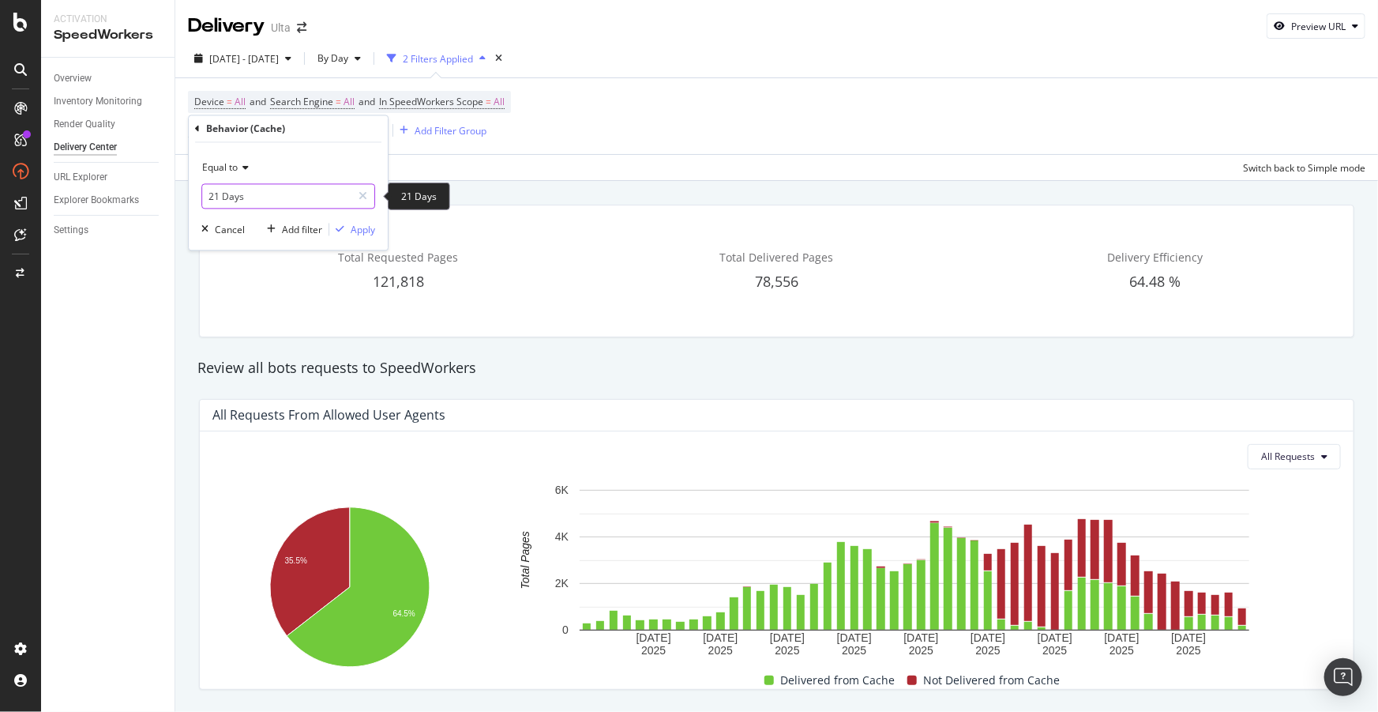
click at [239, 197] on input "21 Days" at bounding box center [276, 196] width 149 height 25
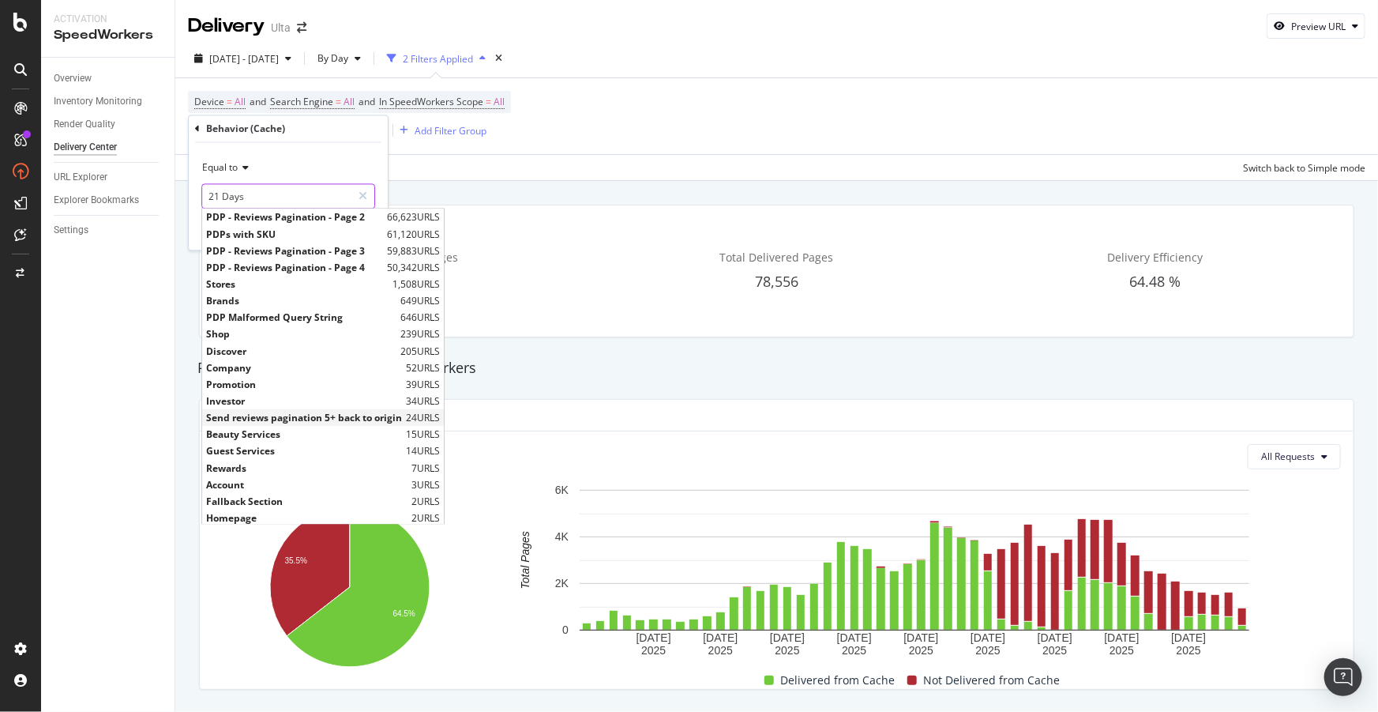
scroll to position [52, 0]
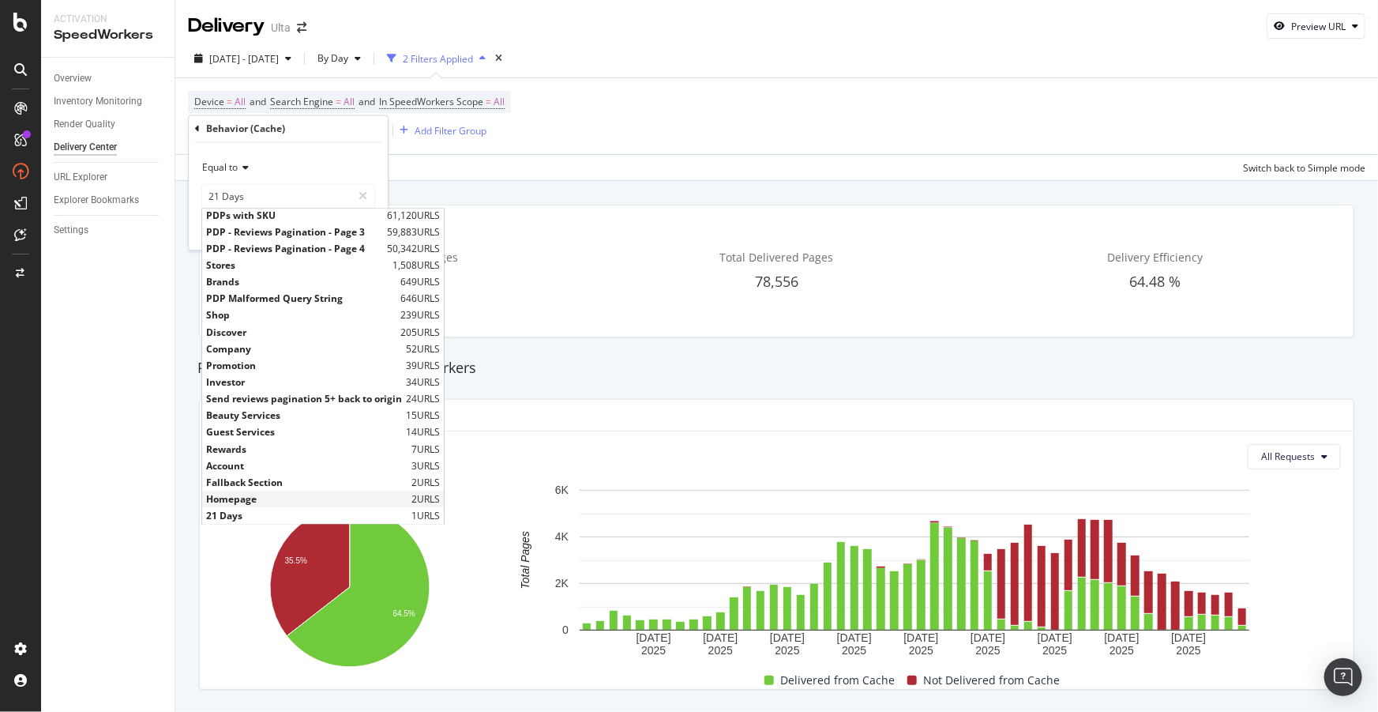
click at [235, 492] on span "Homepage" at bounding box center [306, 498] width 201 height 13
type input "Homepage"
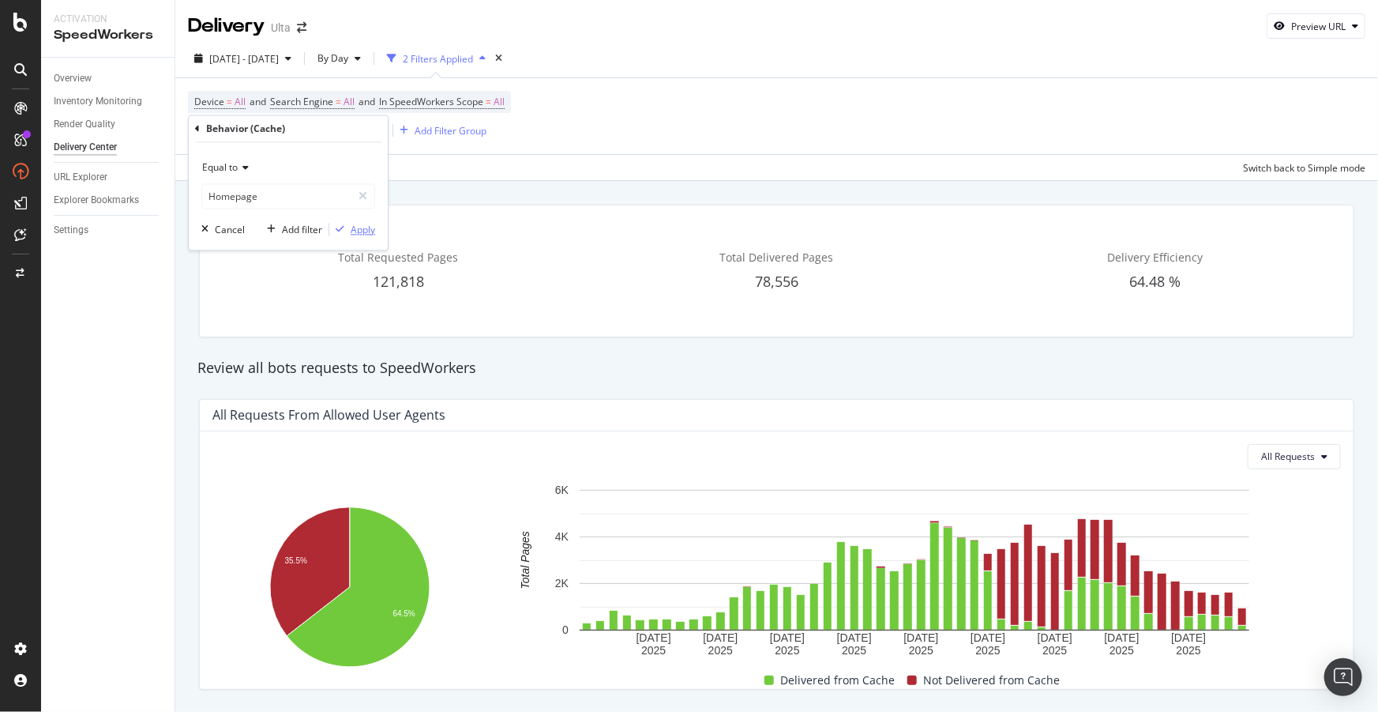
click at [367, 235] on div "Apply" at bounding box center [363, 229] width 24 height 13
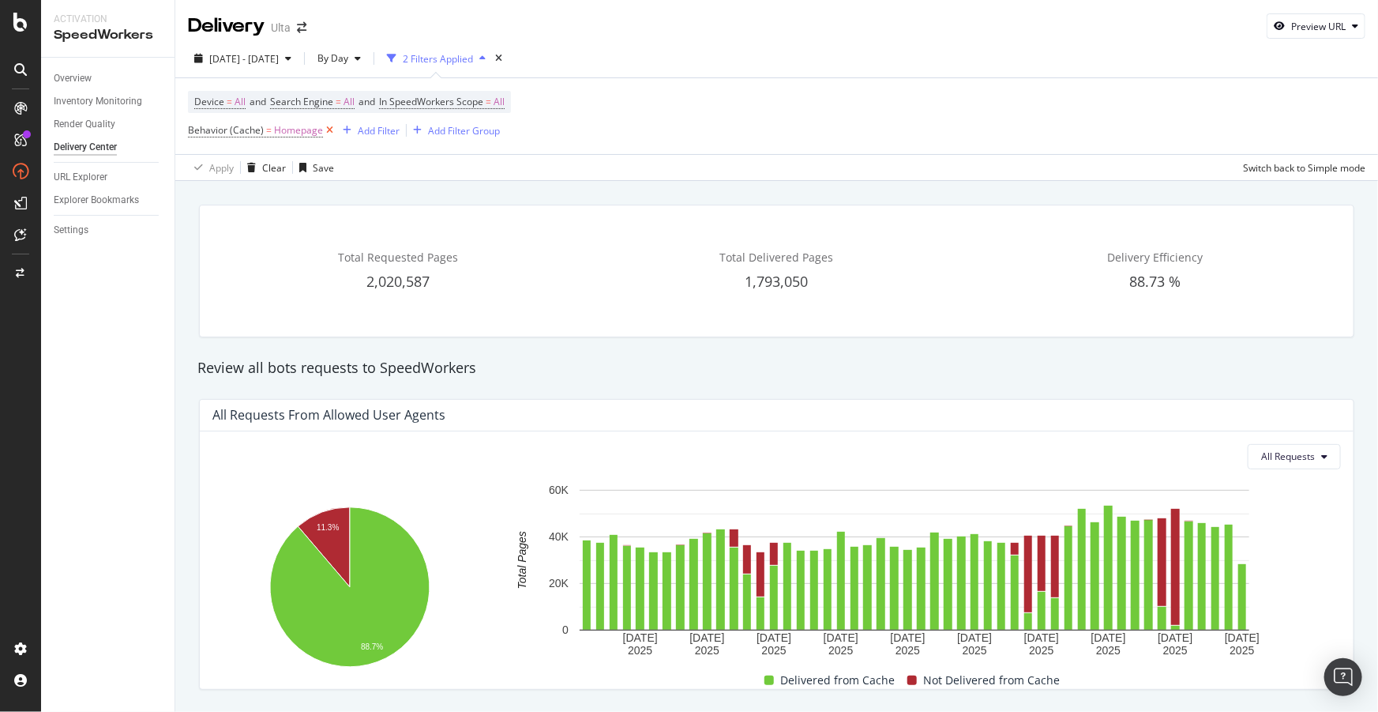
click at [330, 130] on icon at bounding box center [329, 130] width 13 height 16
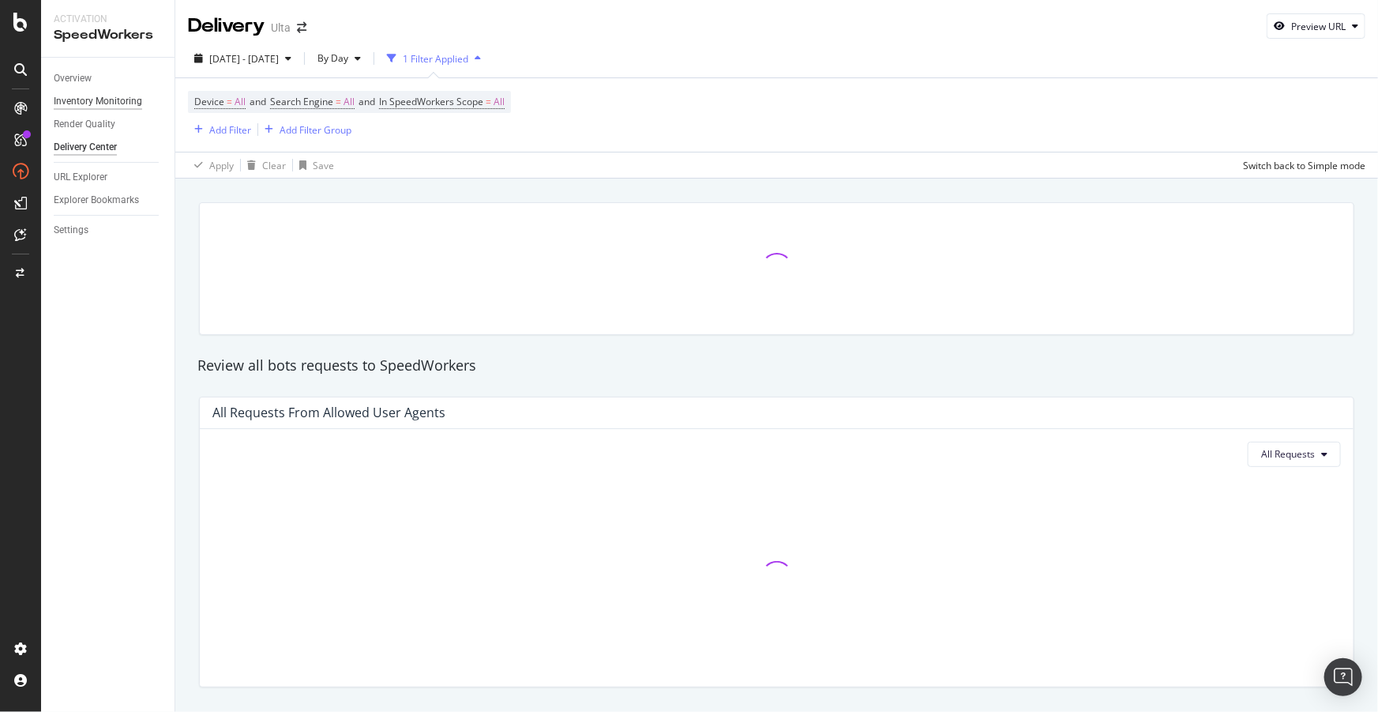
click at [80, 98] on div "Inventory Monitoring" at bounding box center [98, 101] width 88 height 17
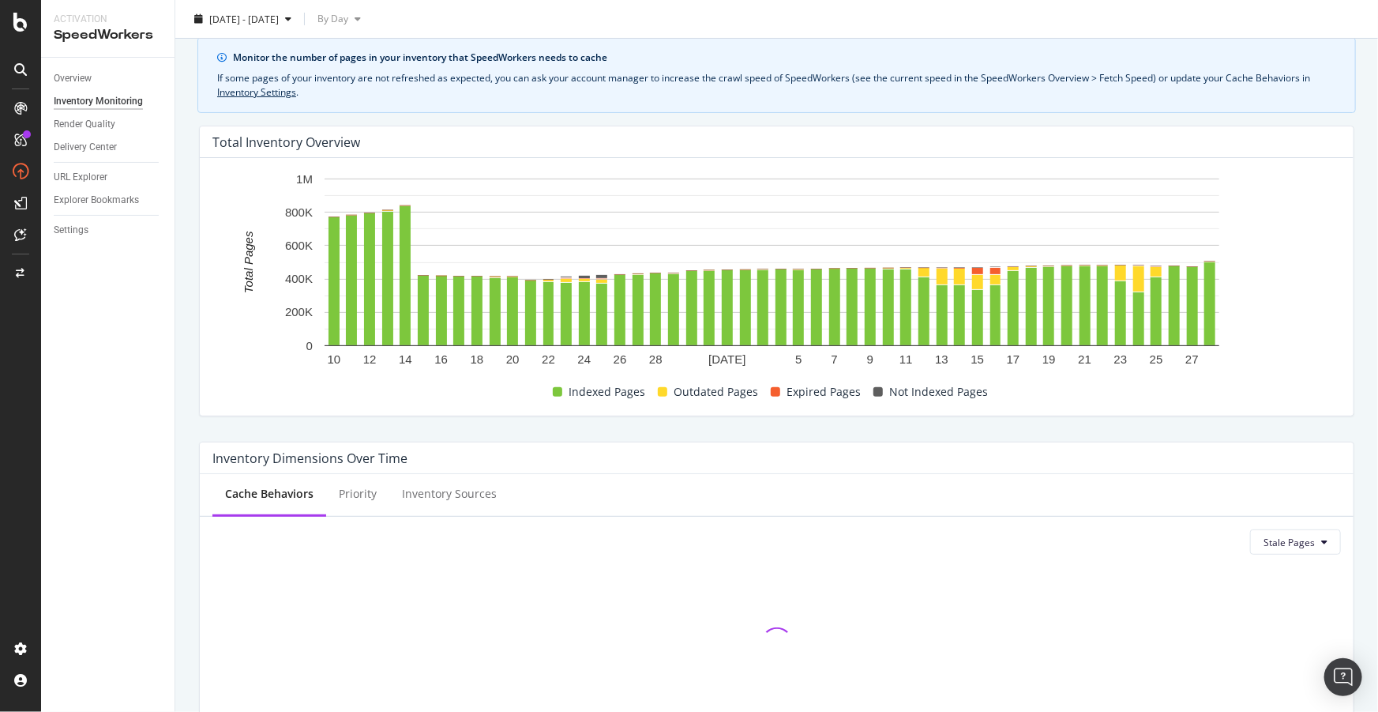
scroll to position [215, 0]
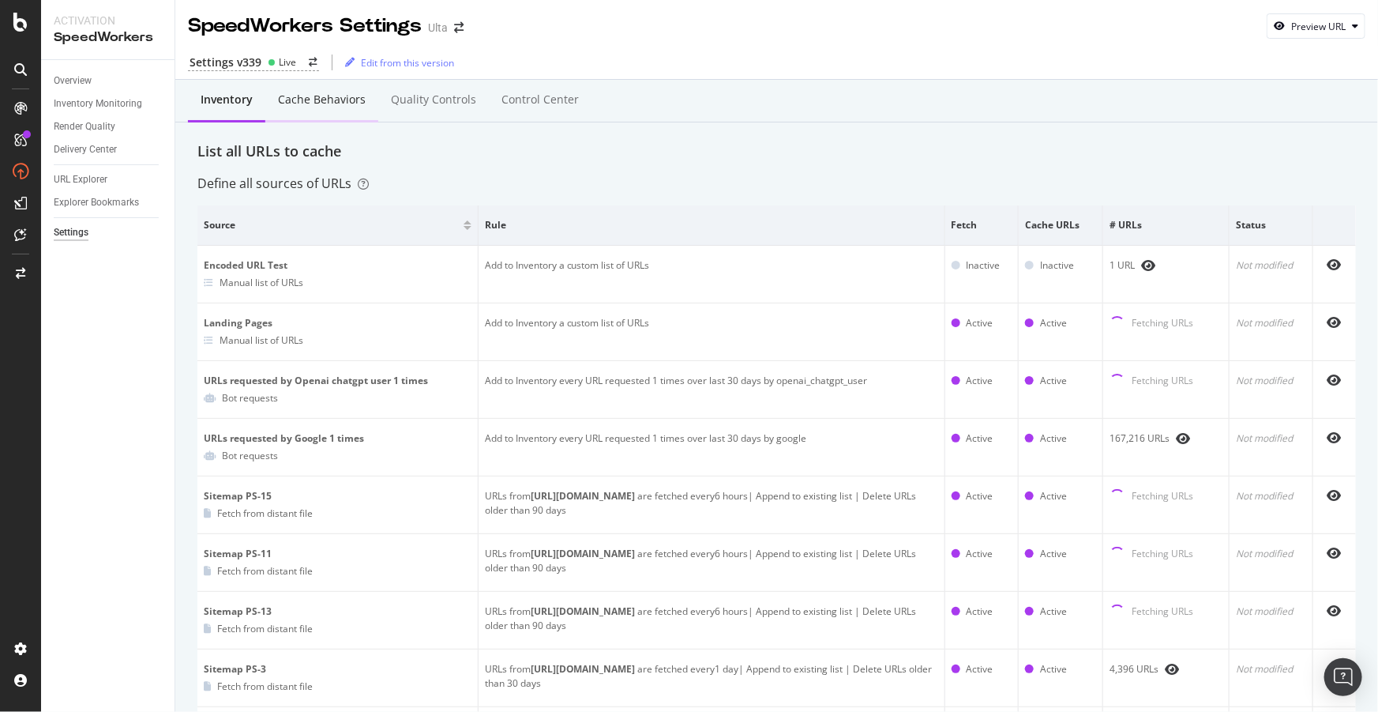
click at [318, 97] on div "Cache behaviors" at bounding box center [322, 100] width 88 height 16
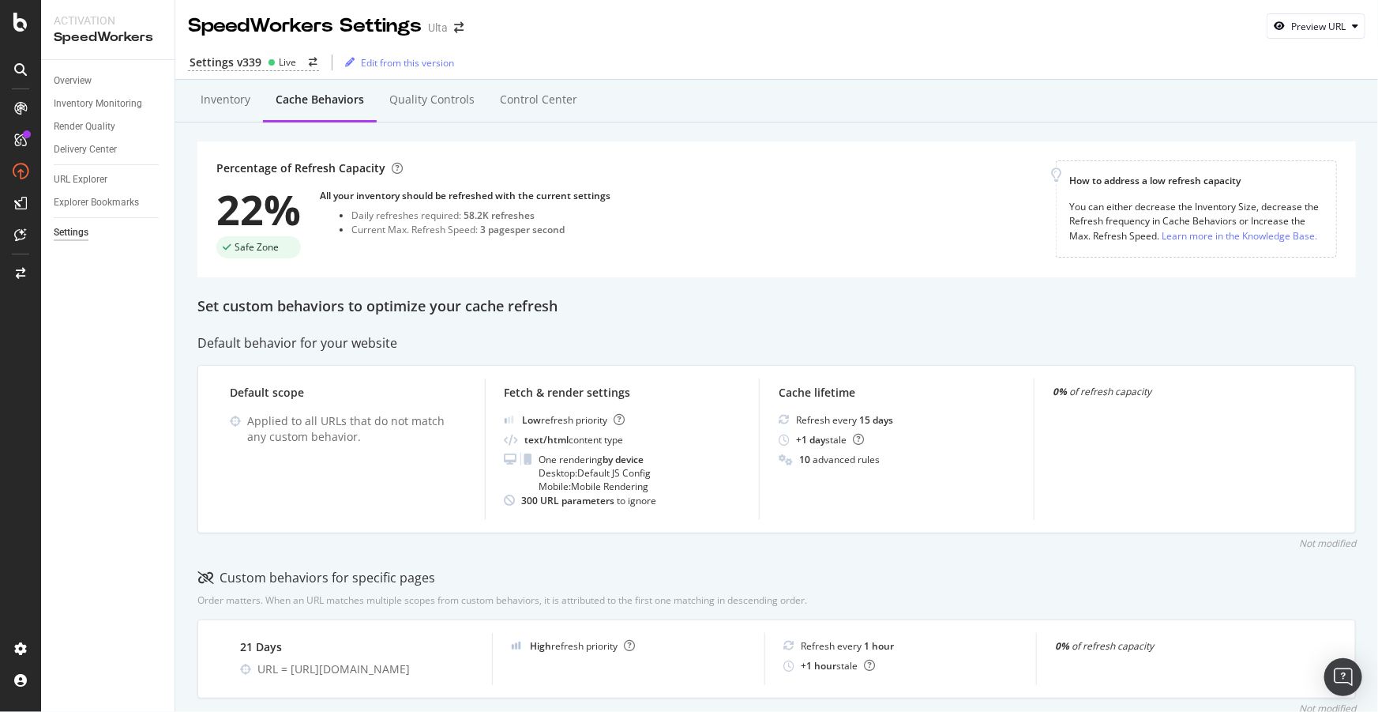
click at [386, 310] on div "Set custom behaviors to optimize your cache refresh" at bounding box center [776, 306] width 1159 height 21
drag, startPoint x: 377, startPoint y: 231, endPoint x: 563, endPoint y: 229, distance: 186.4
click at [563, 229] on div "Current Max. Refresh Speed: 3 pages per second" at bounding box center [480, 229] width 259 height 13
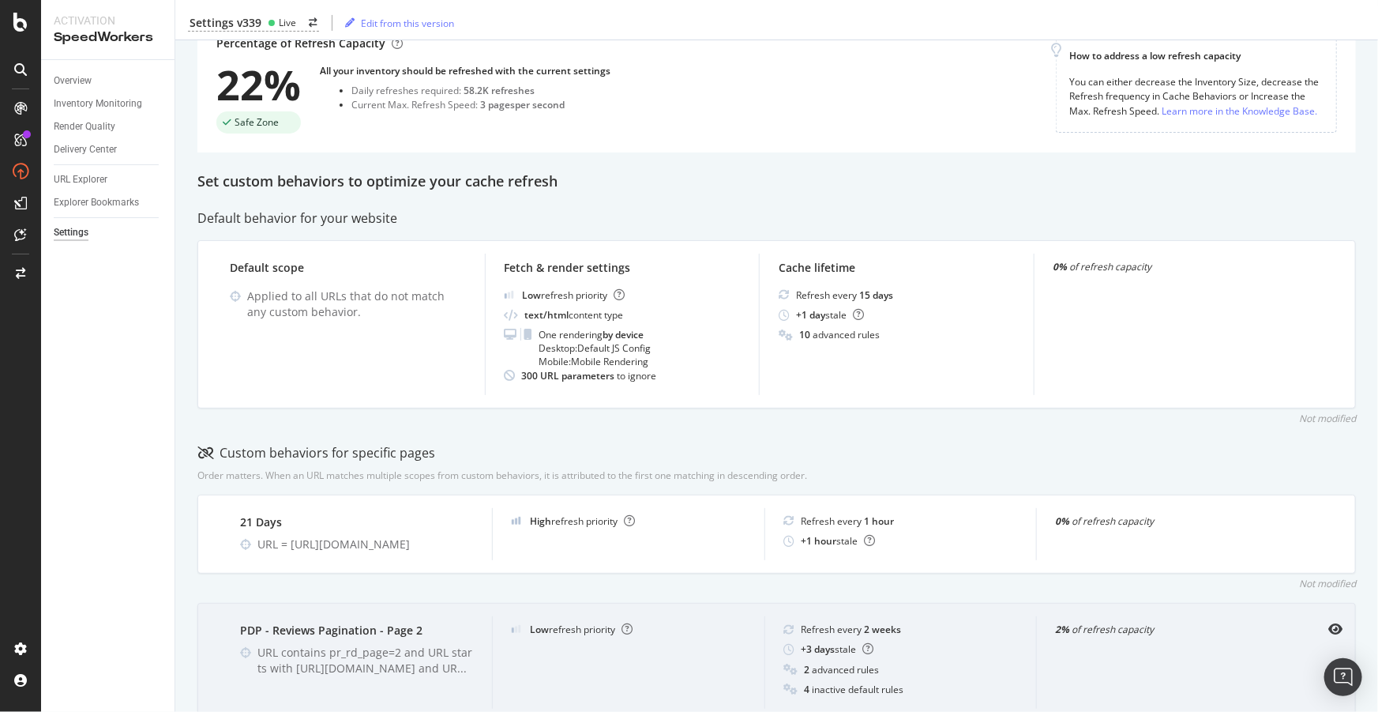
scroll to position [215, 0]
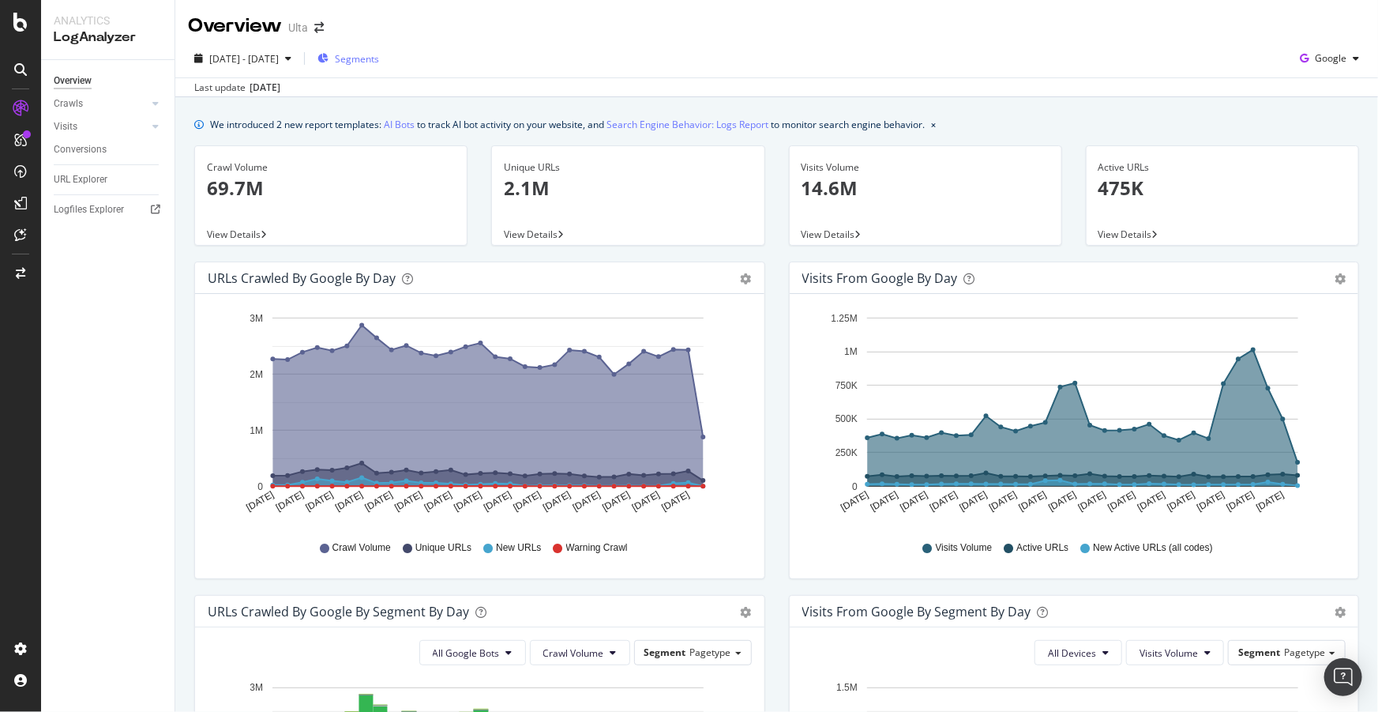
click at [379, 57] on span "Segments" at bounding box center [357, 58] width 44 height 13
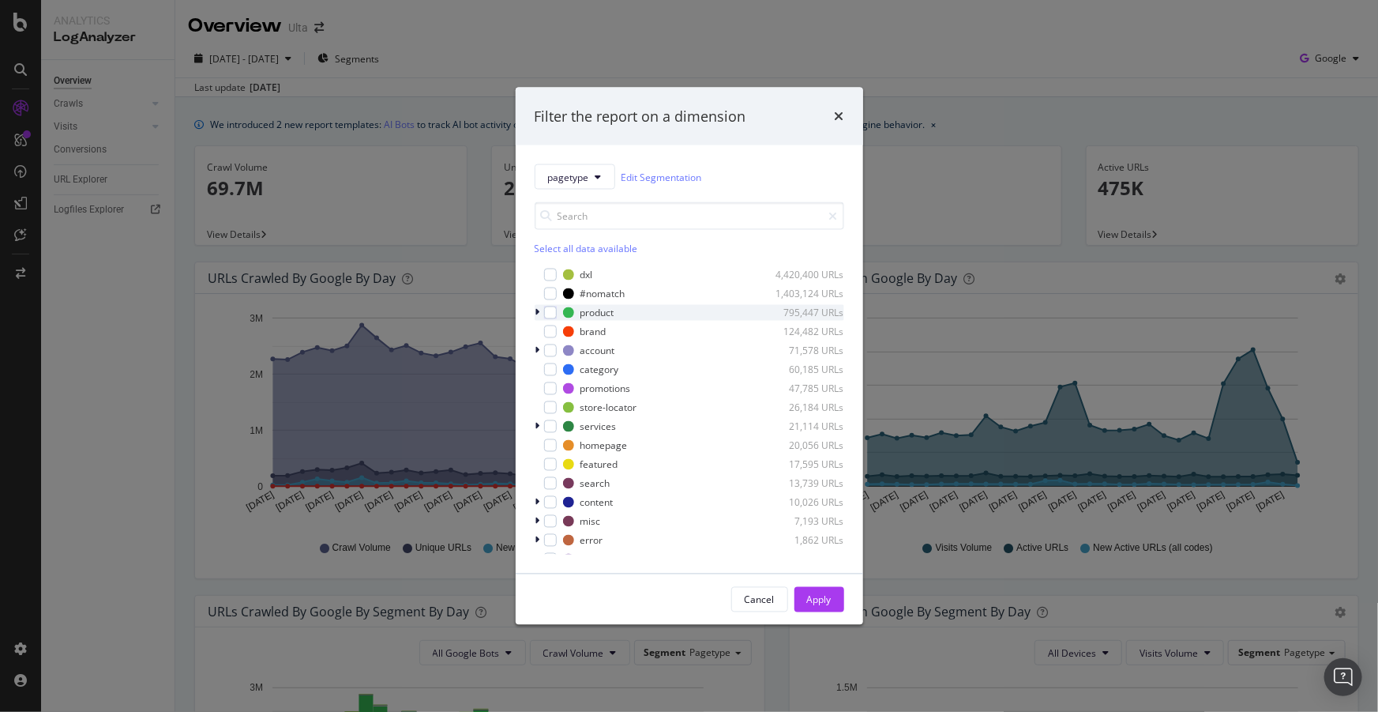
click at [535, 308] on icon "modal" at bounding box center [537, 312] width 5 height 9
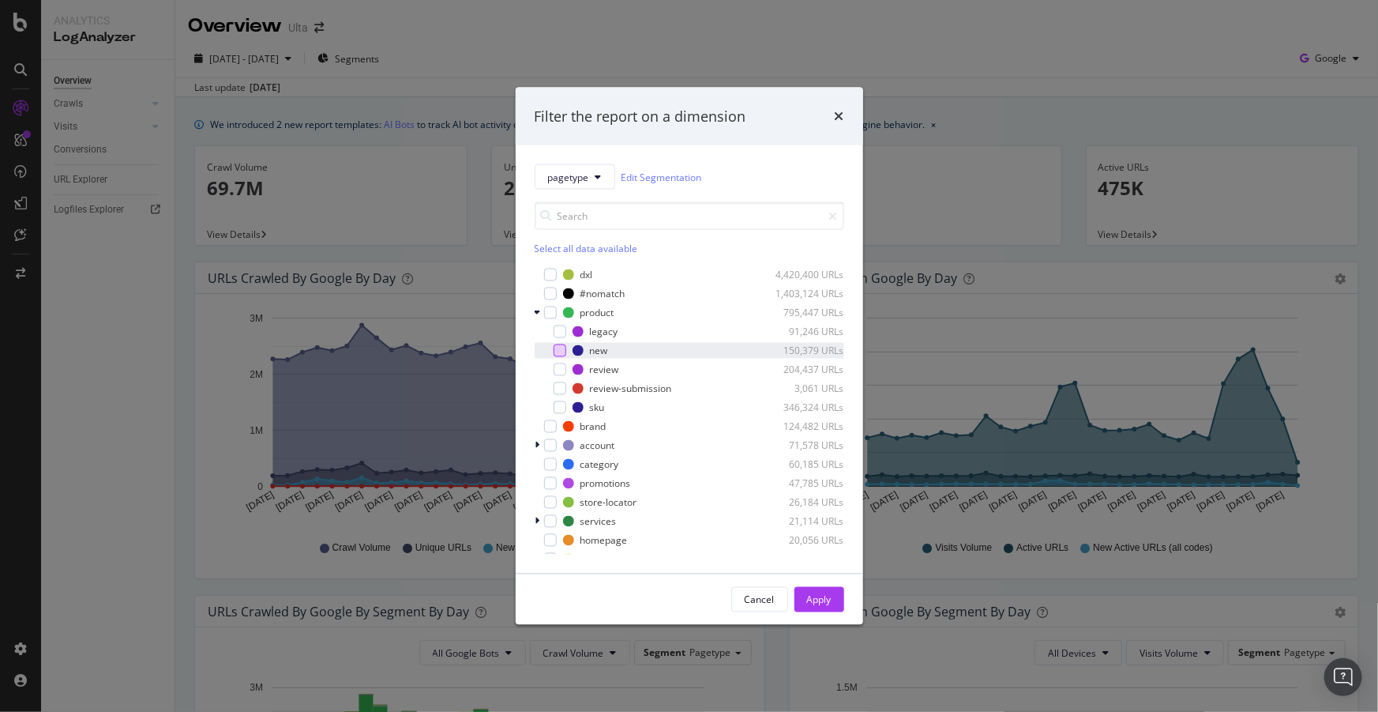
click at [561, 350] on div "modal" at bounding box center [560, 350] width 13 height 13
click at [814, 592] on div "Apply" at bounding box center [819, 598] width 24 height 13
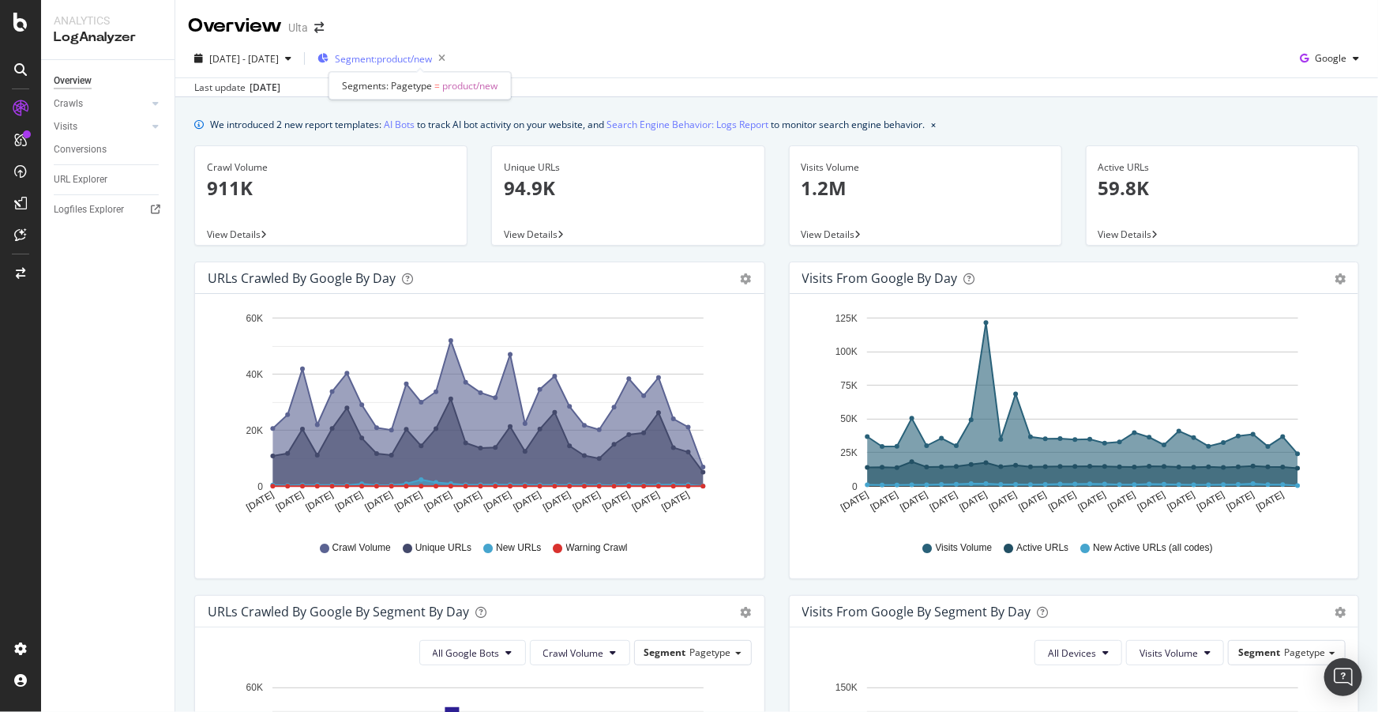
click at [432, 54] on span "Segment: product/new" at bounding box center [383, 58] width 97 height 13
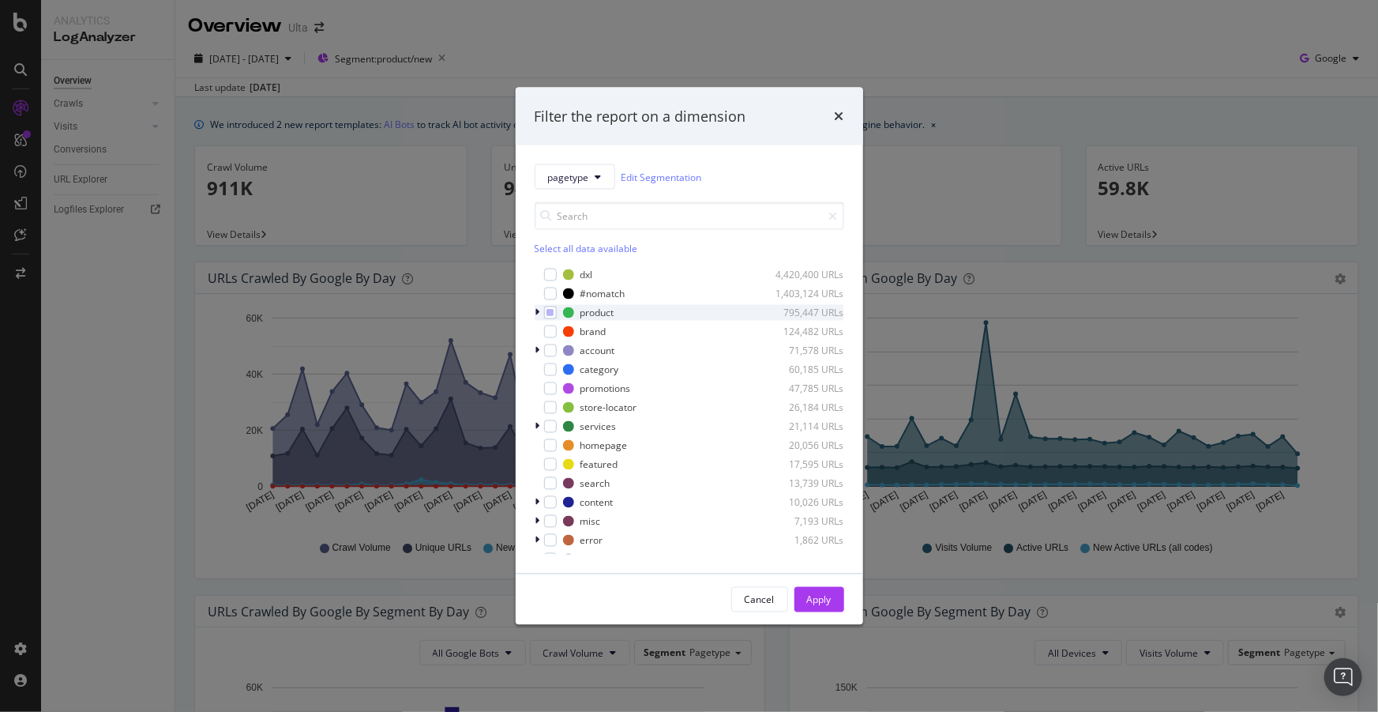
click at [536, 309] on icon "modal" at bounding box center [537, 312] width 5 height 9
click at [757, 598] on div "Cancel" at bounding box center [760, 598] width 30 height 13
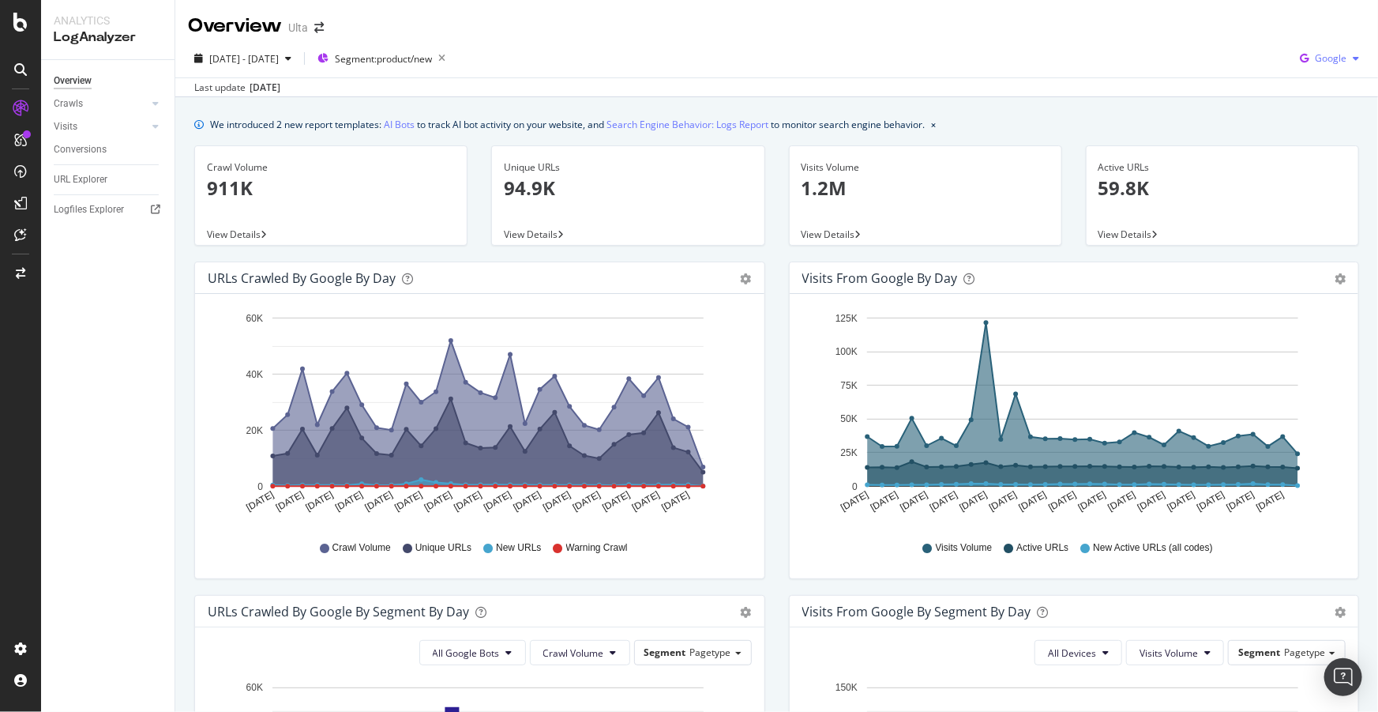
click at [1353, 54] on icon "button" at bounding box center [1356, 58] width 6 height 9
click at [1324, 148] on span "OpenAI" at bounding box center [1331, 148] width 58 height 14
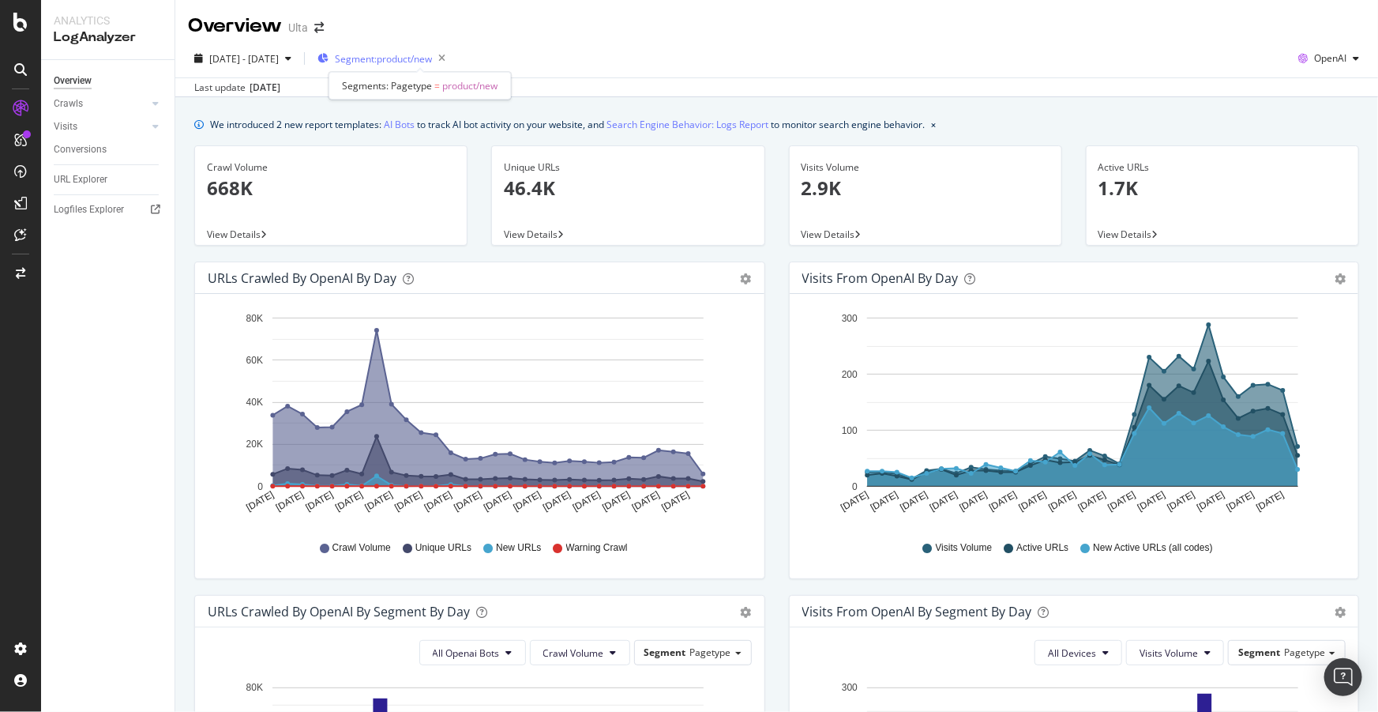
click at [413, 56] on span "Segment: product/new" at bounding box center [383, 58] width 97 height 13
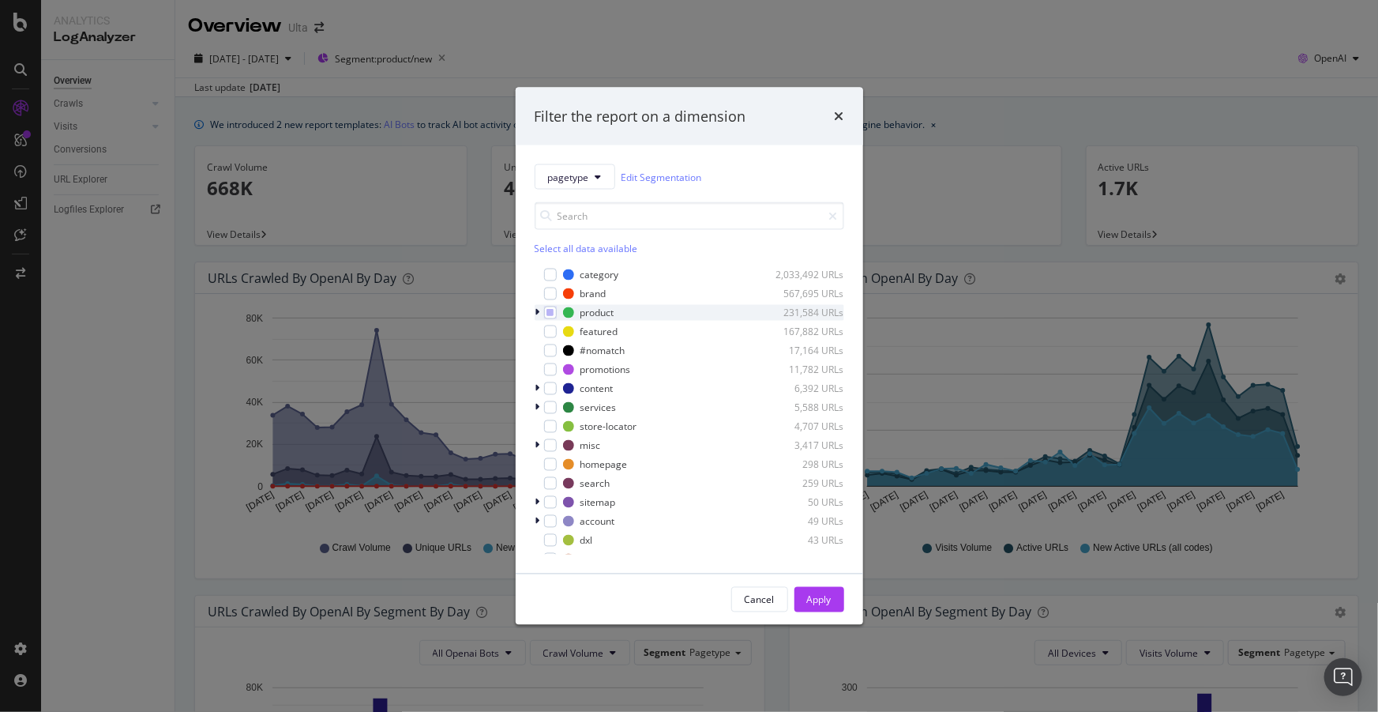
click at [539, 309] on icon "modal" at bounding box center [537, 312] width 5 height 9
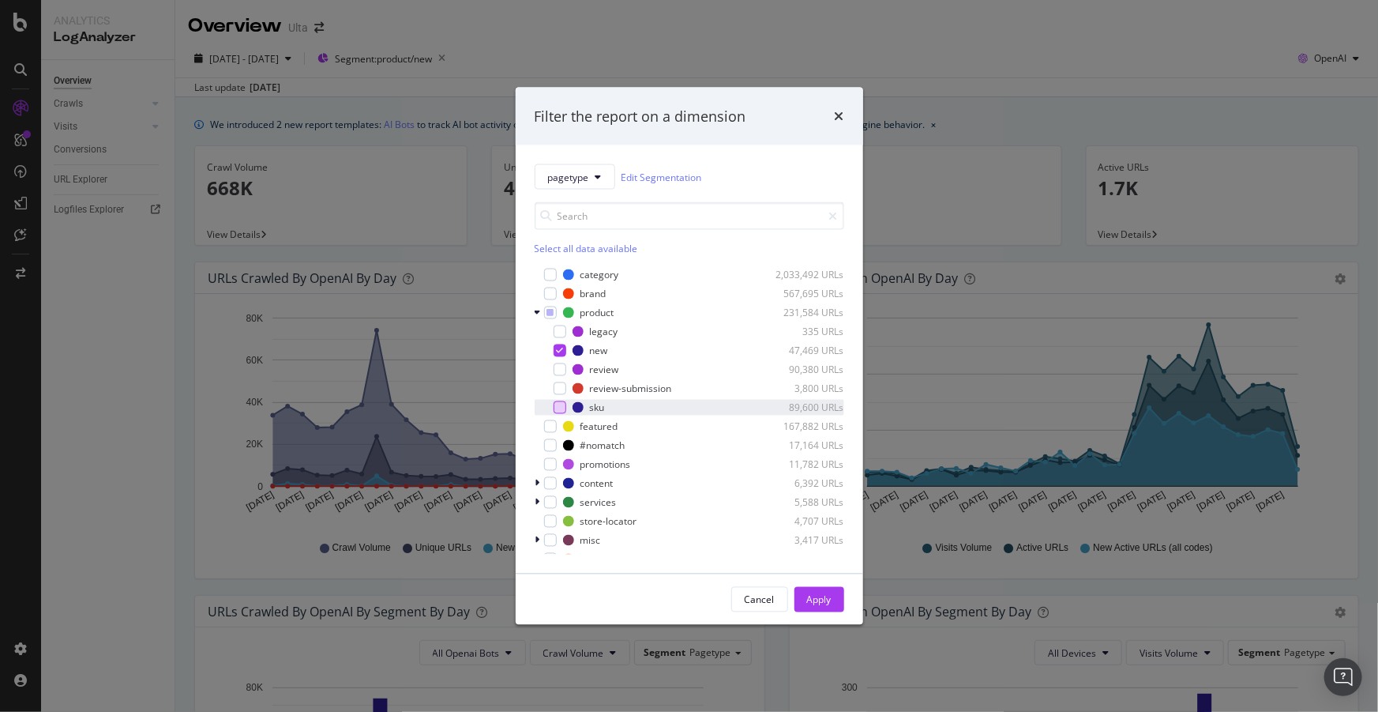
click at [562, 408] on div "modal" at bounding box center [560, 407] width 13 height 13
click at [556, 351] on icon "modal" at bounding box center [559, 351] width 7 height 8
click at [812, 592] on div "Apply" at bounding box center [819, 600] width 24 height 24
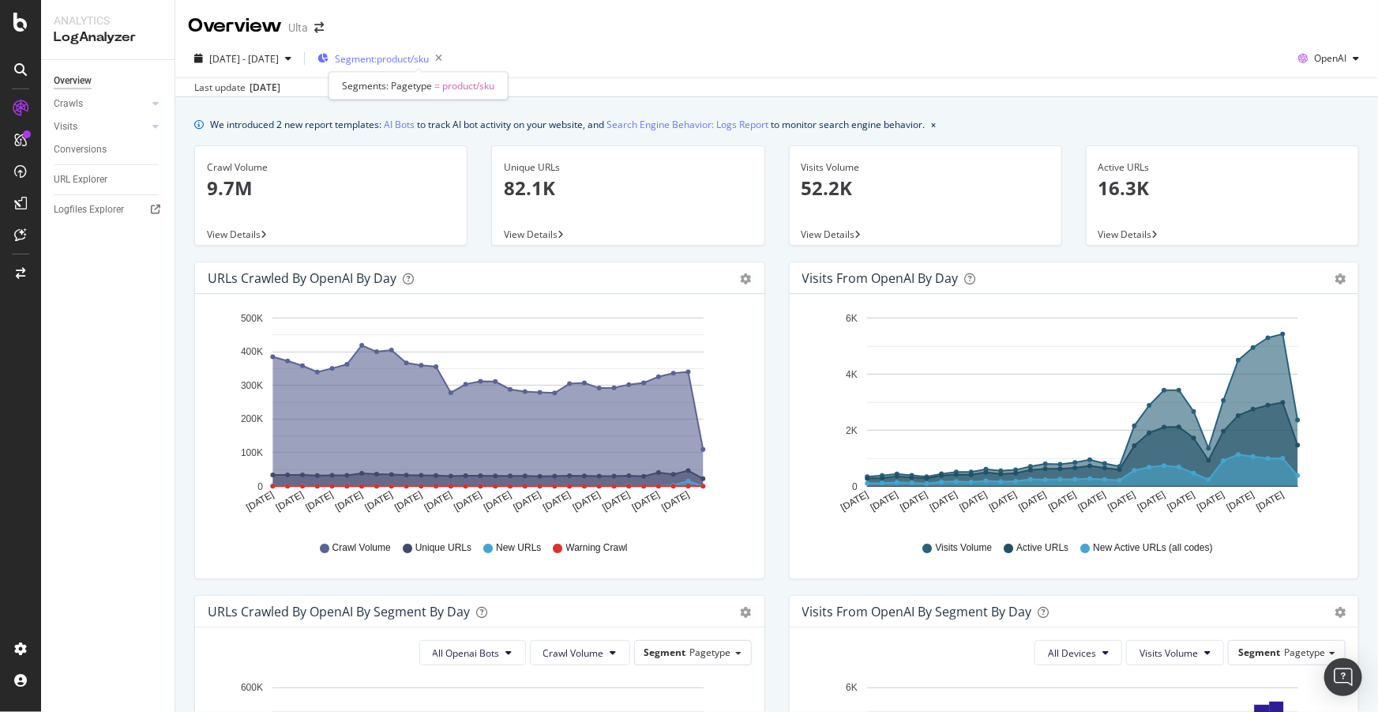
click at [417, 55] on span "Segment: product/sku" at bounding box center [382, 58] width 94 height 13
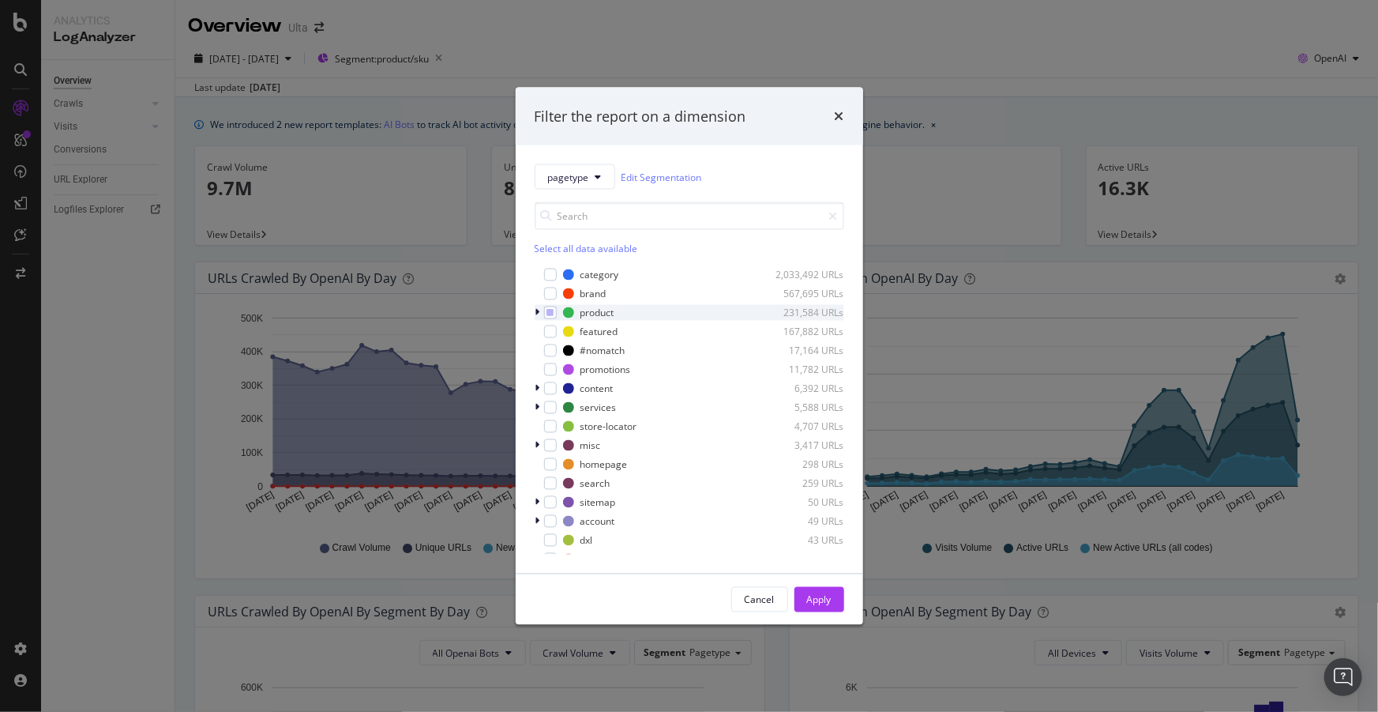
click at [537, 309] on icon "modal" at bounding box center [537, 312] width 5 height 9
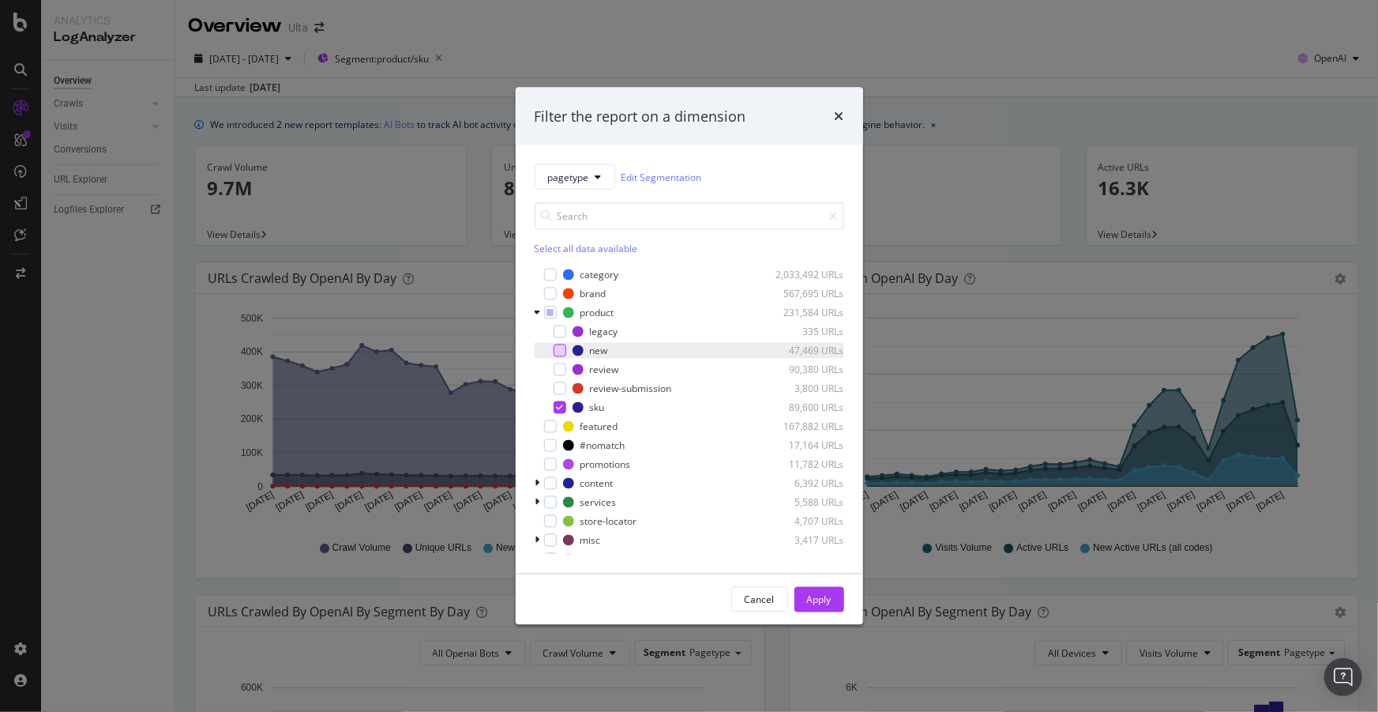
click at [561, 355] on div "modal" at bounding box center [560, 350] width 13 height 13
click at [557, 409] on icon "modal" at bounding box center [559, 408] width 7 height 8
click at [795, 599] on button "Apply" at bounding box center [820, 599] width 50 height 25
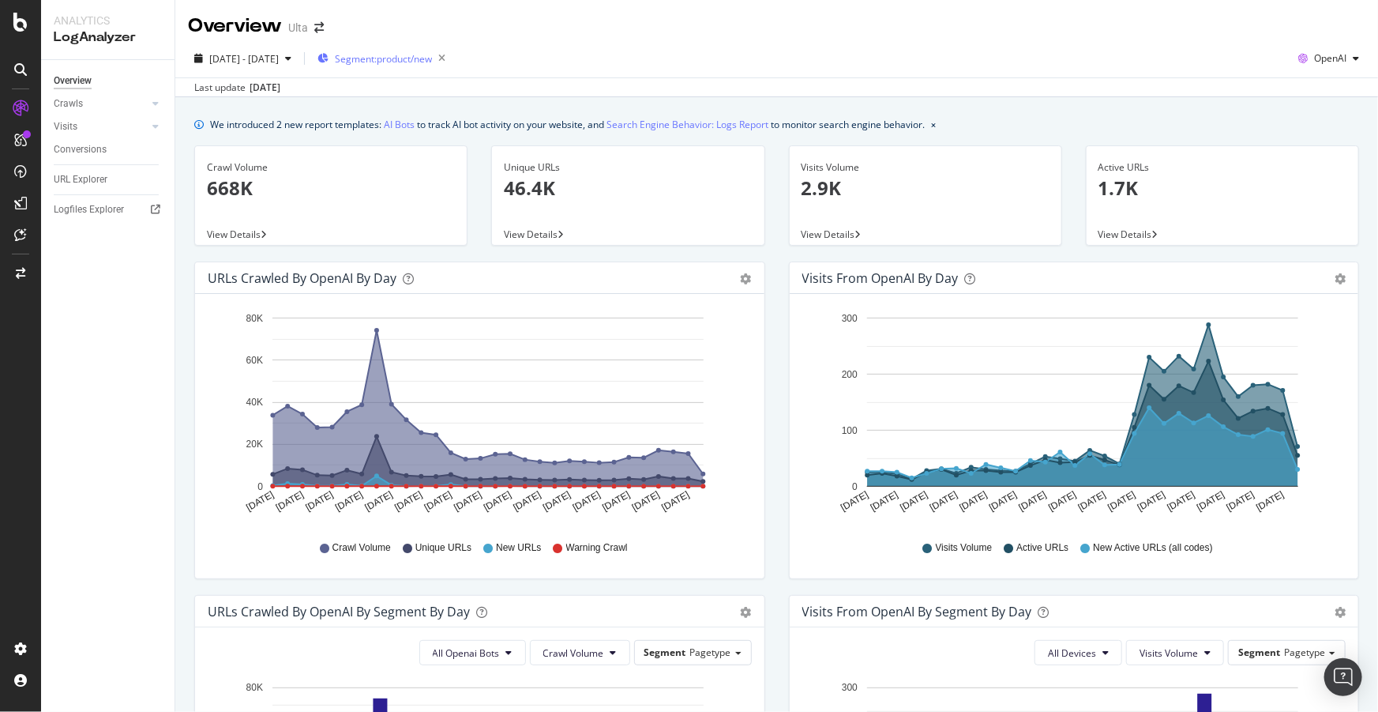
click at [432, 60] on span "Segment: product/new" at bounding box center [383, 58] width 97 height 13
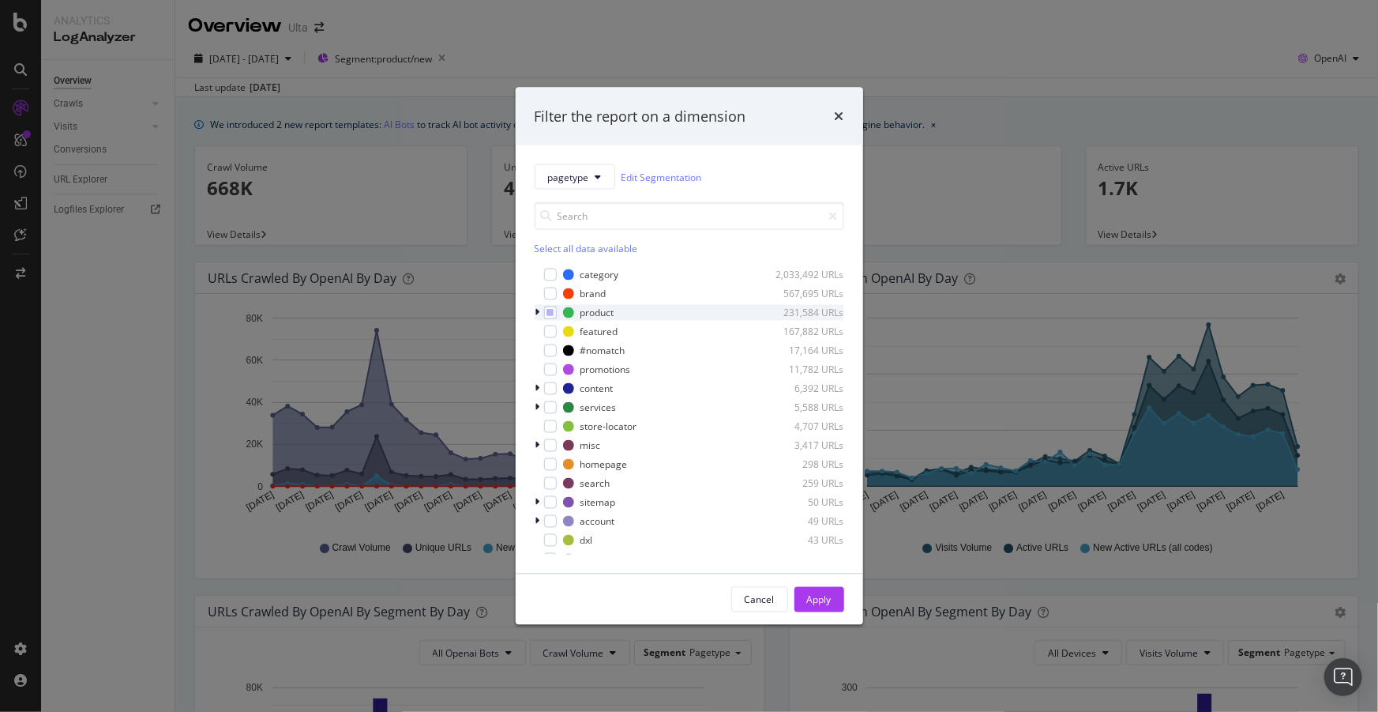
click at [538, 311] on icon "modal" at bounding box center [537, 312] width 5 height 9
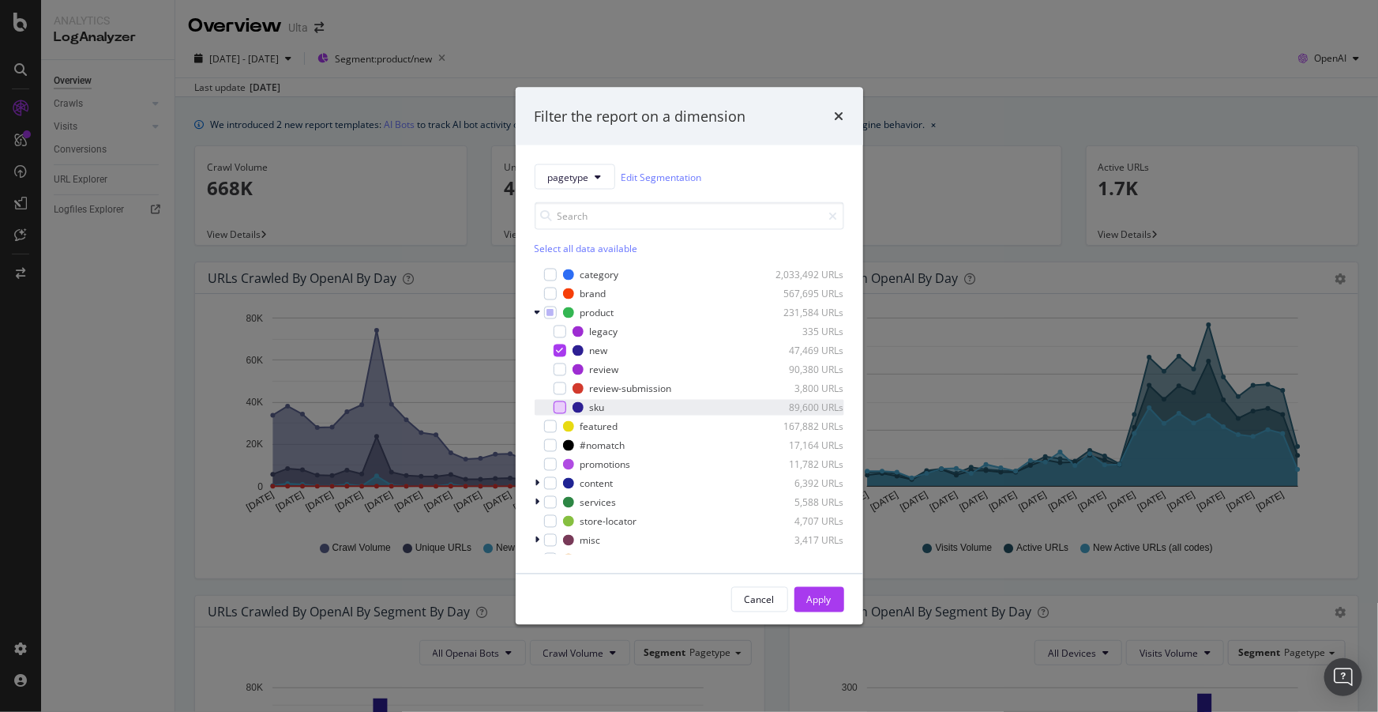
click at [561, 408] on div "modal" at bounding box center [560, 407] width 13 height 13
click at [559, 355] on div "modal" at bounding box center [560, 350] width 13 height 13
click at [820, 592] on div "Apply" at bounding box center [819, 598] width 24 height 13
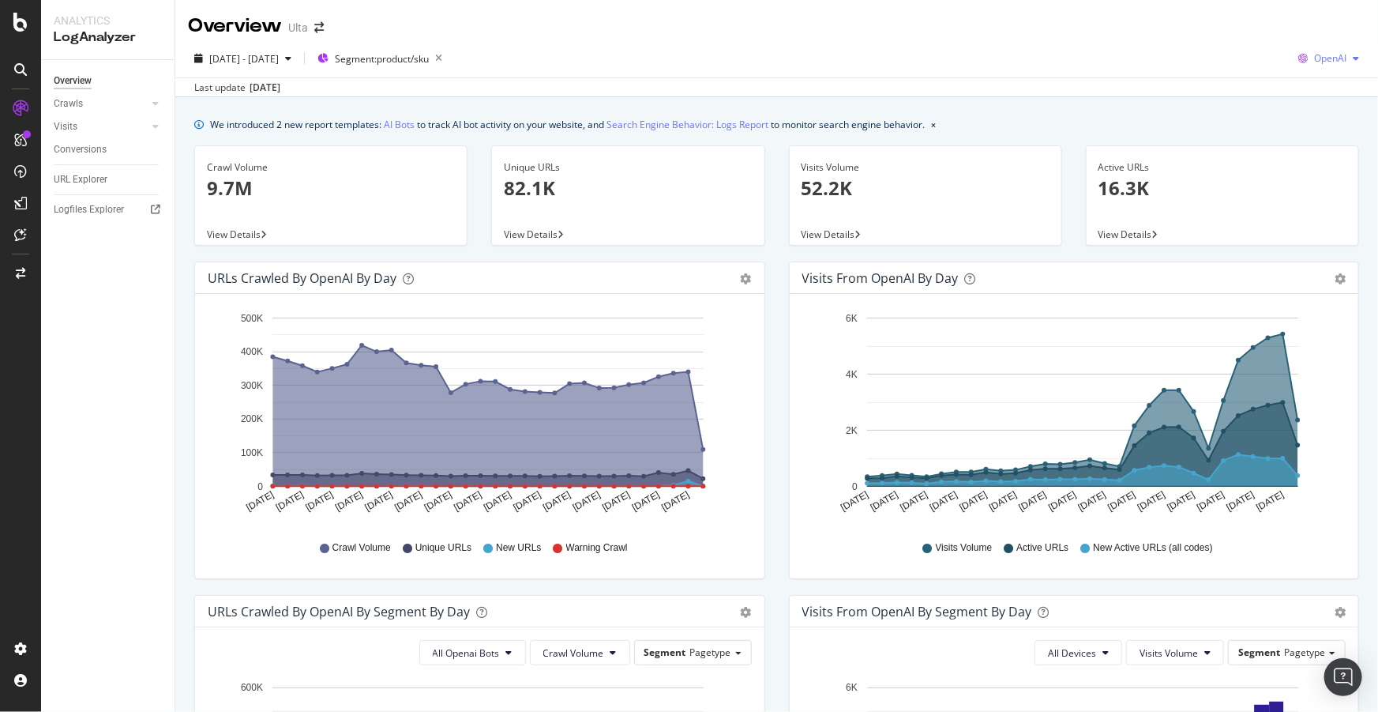
click at [1347, 59] on div "button" at bounding box center [1356, 58] width 19 height 9
click at [1331, 92] on span "Google" at bounding box center [1331, 90] width 58 height 14
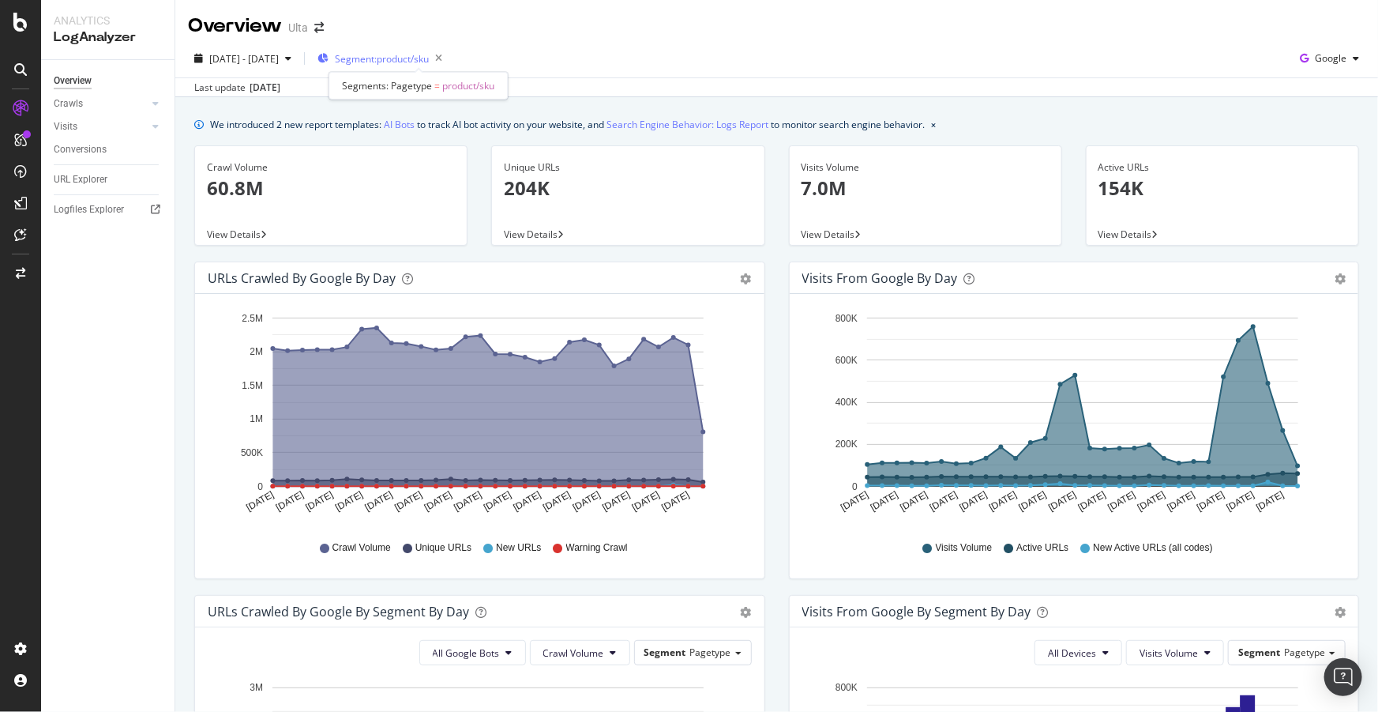
click at [429, 55] on span "Segment: product/sku" at bounding box center [382, 58] width 94 height 13
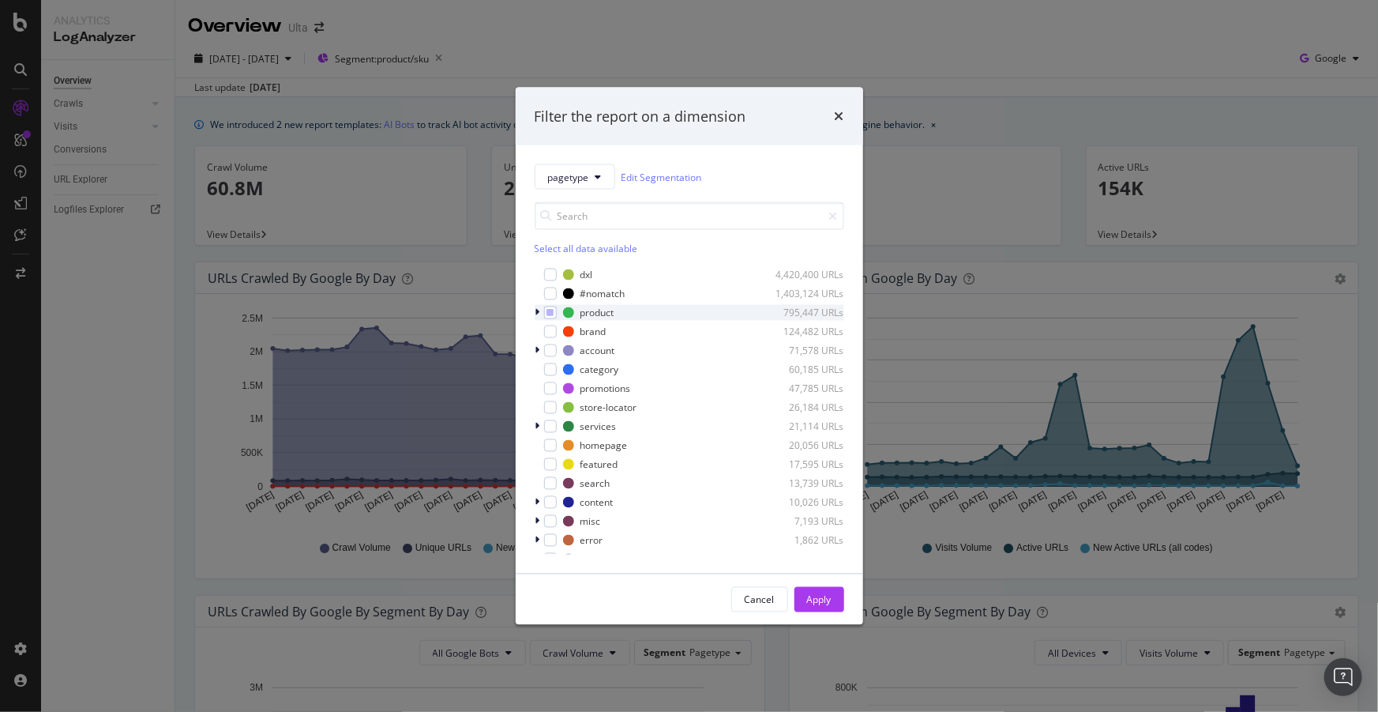
click at [540, 311] on div "modal" at bounding box center [539, 313] width 9 height 16
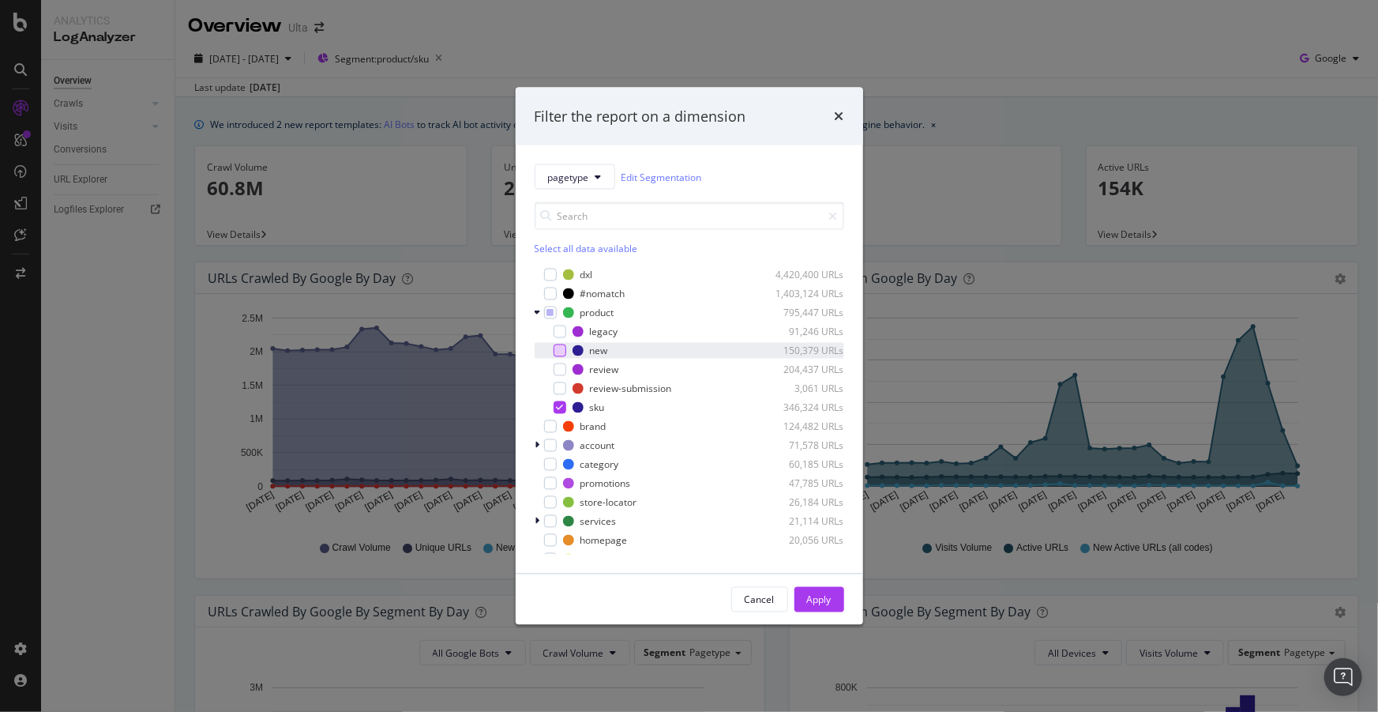
click at [559, 348] on div "modal" at bounding box center [560, 350] width 13 height 13
click at [563, 407] on div "modal" at bounding box center [560, 407] width 13 height 13
click at [826, 588] on div "Apply" at bounding box center [819, 600] width 24 height 24
